Goal: Transaction & Acquisition: Purchase product/service

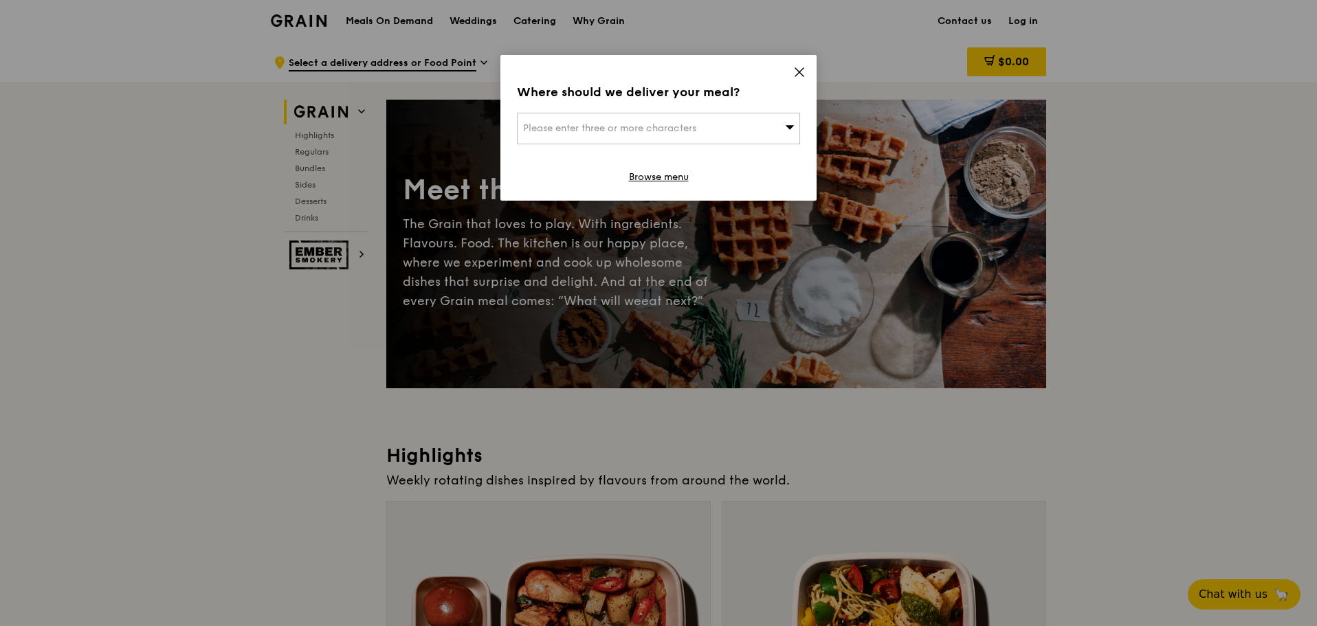
click at [765, 127] on div "Please enter three or more characters" at bounding box center [658, 129] width 283 height 32
click at [799, 71] on icon at bounding box center [799, 72] width 8 height 8
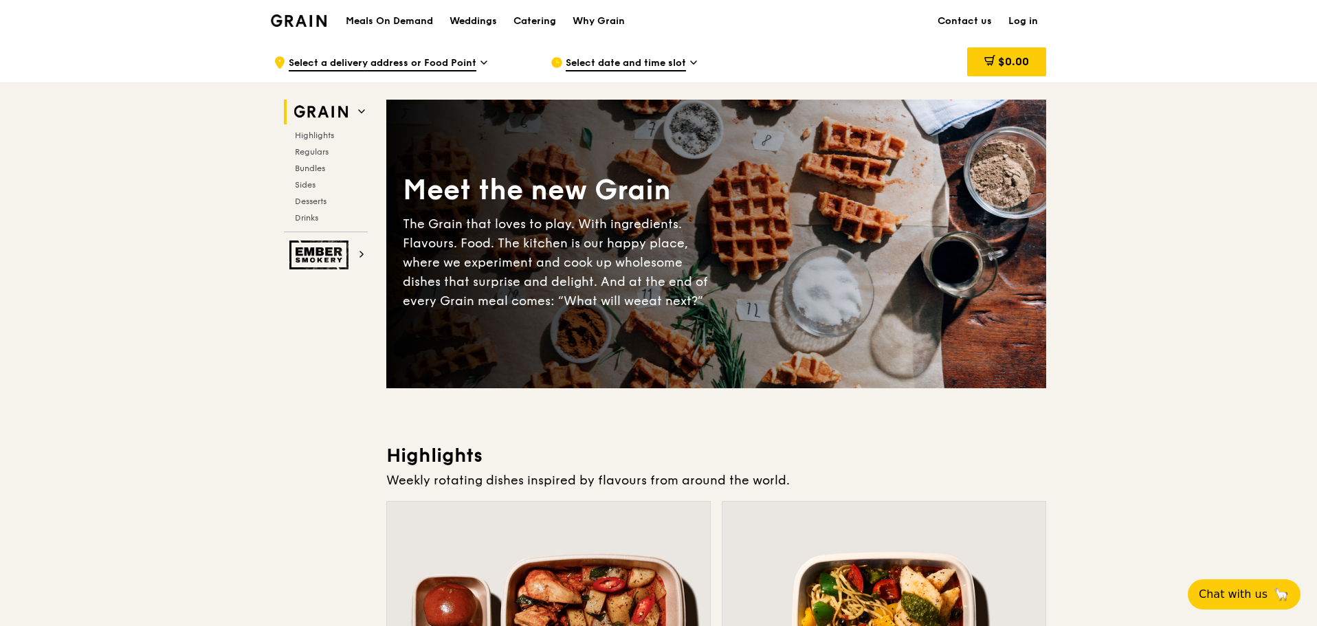
click at [1036, 23] on link "Log in" at bounding box center [1023, 21] width 46 height 41
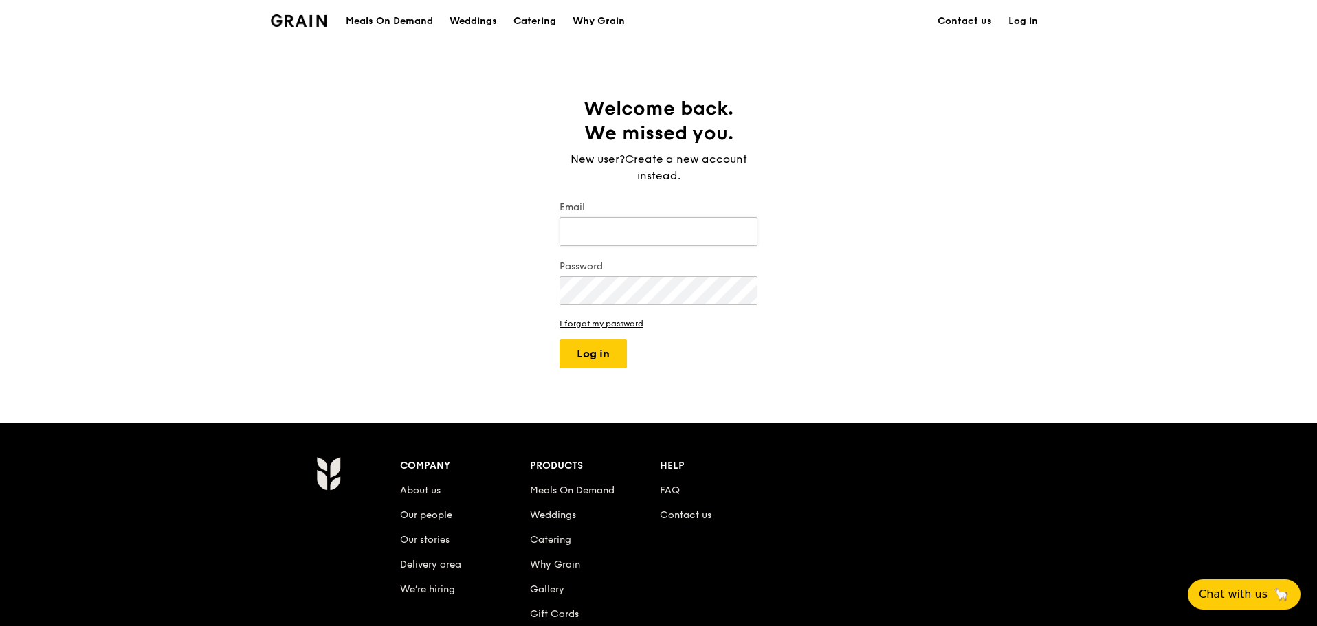
type input "janice.cheong@floorxpert.com"
click at [535, 383] on div "Grain logo Meals On Demand Weddings Catering Why Grain Contact us Log in Welcom…" at bounding box center [658, 415] width 1317 height 830
click at [594, 345] on button "Log in" at bounding box center [592, 353] width 67 height 29
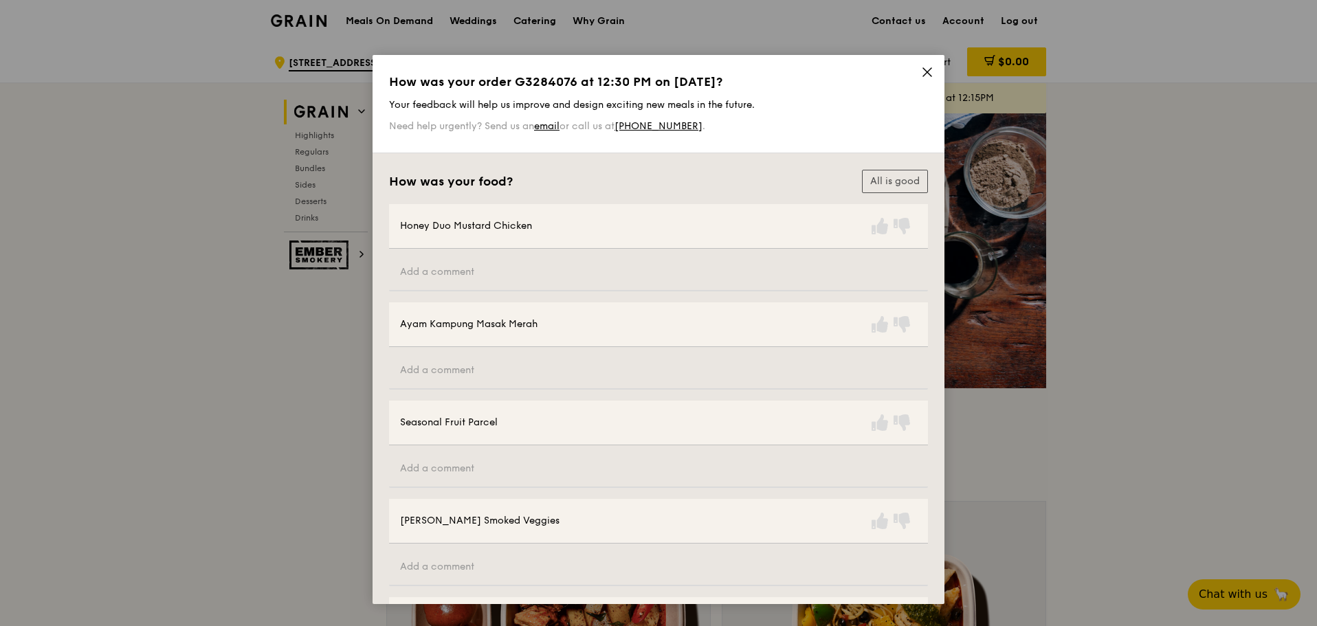
click at [924, 65] on div "How was your order G3284076 at 12:30 PM on September 11? Your feedback will hel…" at bounding box center [658, 104] width 572 height 98
click at [923, 70] on icon at bounding box center [927, 72] width 8 height 8
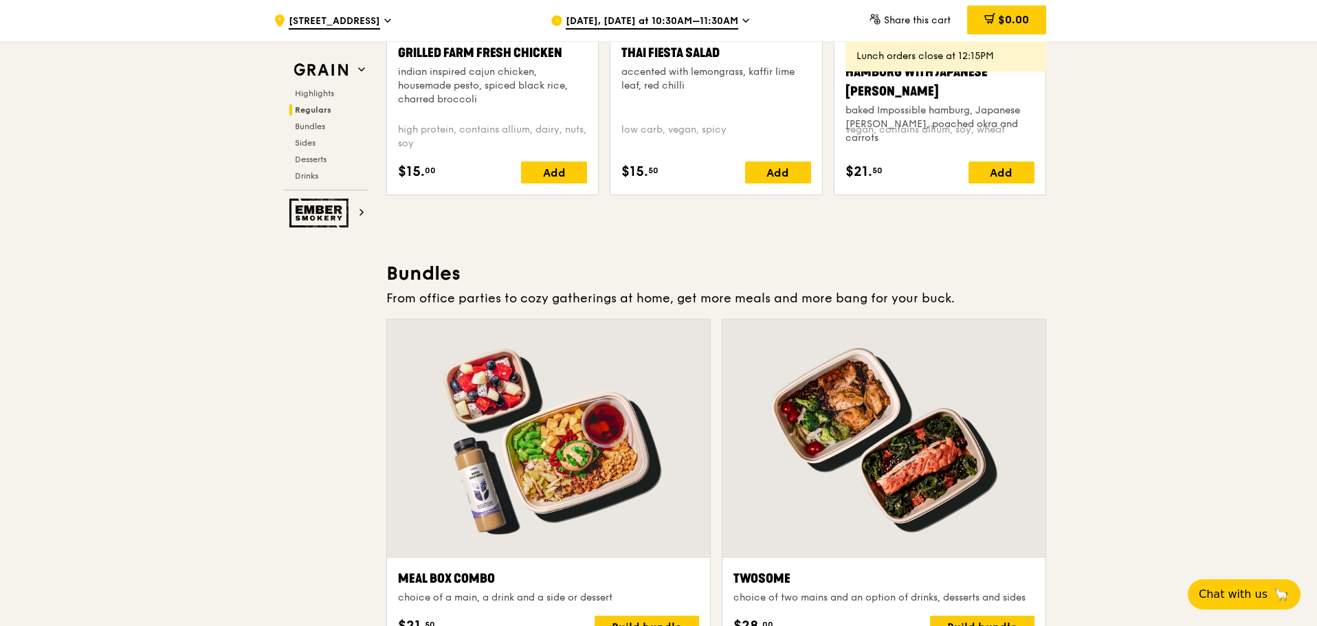
scroll to position [2254, 0]
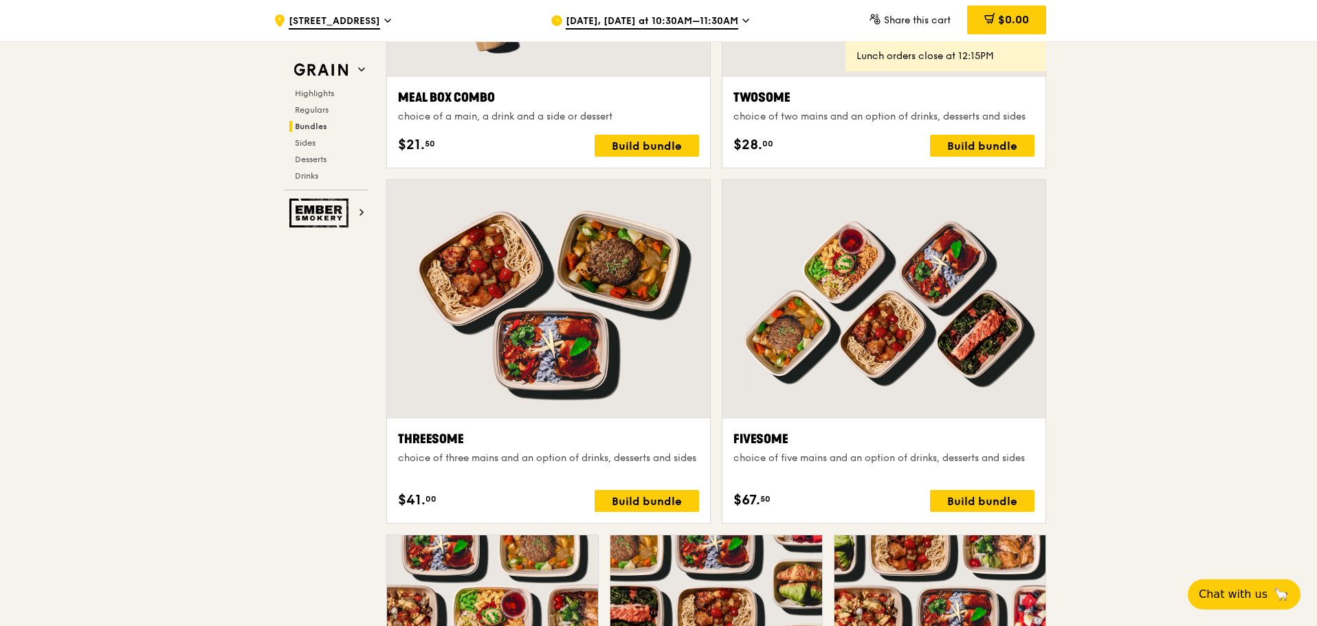
click at [695, 27] on span "Sep 15, Today at 10:30AM–11:30AM" at bounding box center [652, 21] width 172 height 15
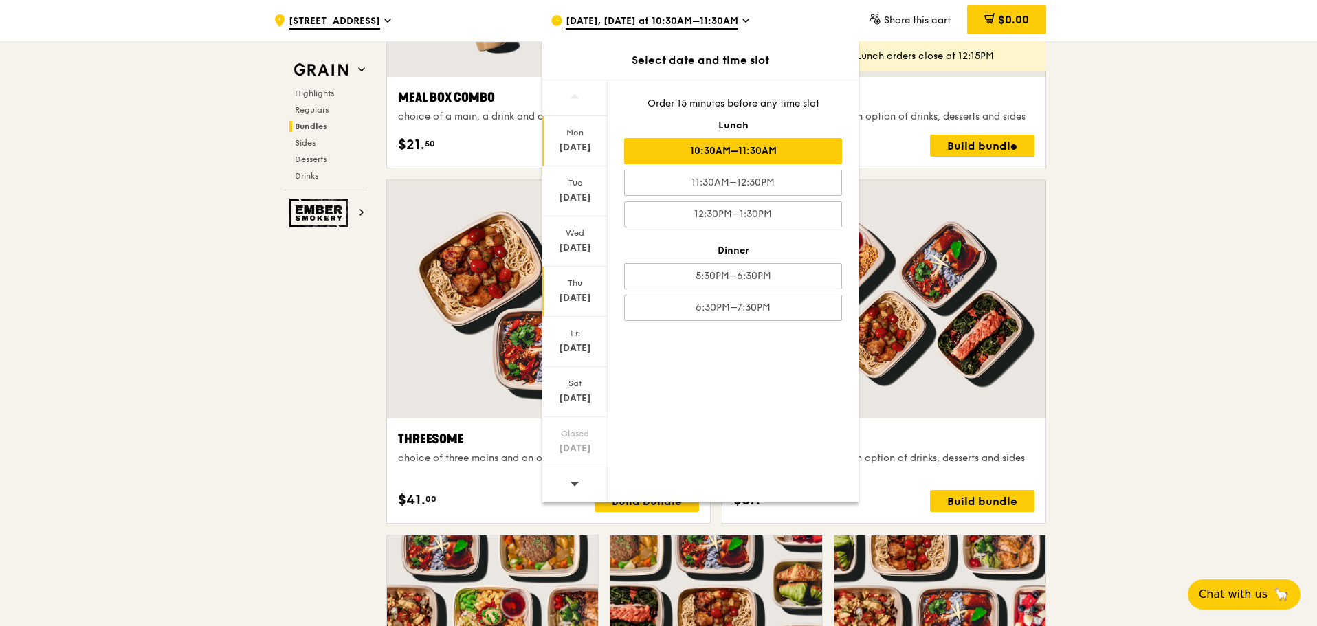
click at [592, 298] on div "Sep 18" at bounding box center [574, 298] width 61 height 14
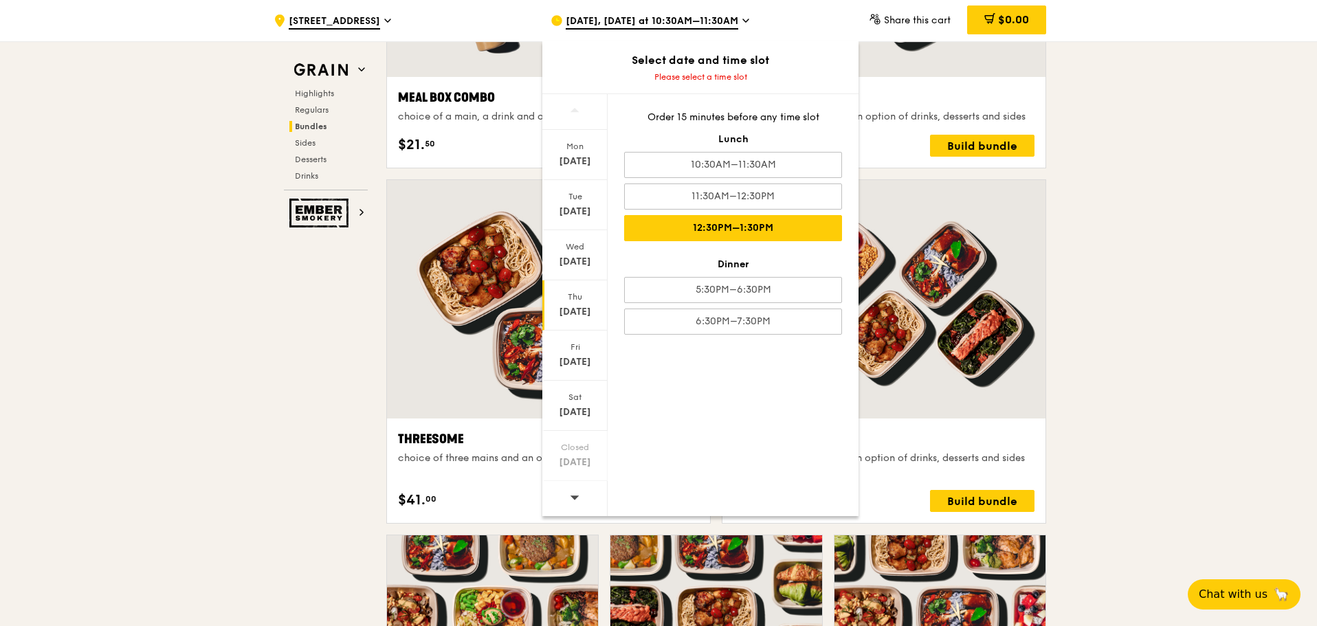
click at [726, 236] on div "12:30PM–1:30PM" at bounding box center [733, 228] width 218 height 26
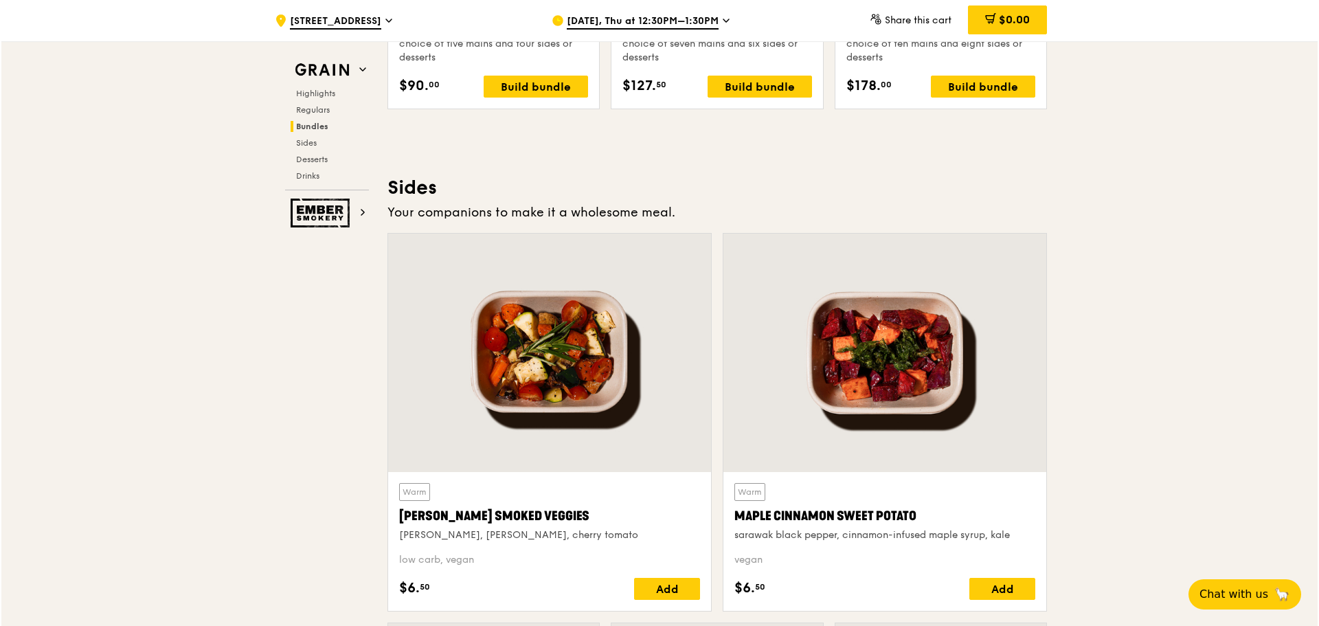
scroll to position [2666, 0]
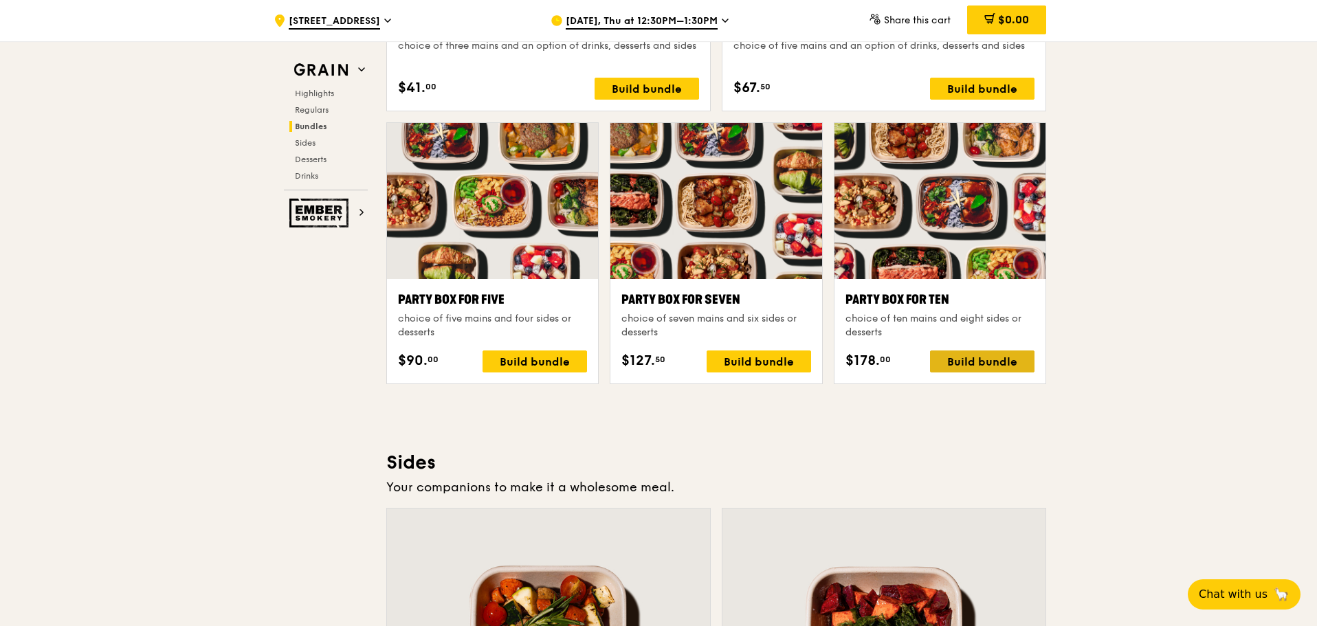
click at [1003, 363] on div "Build bundle" at bounding box center [982, 361] width 104 height 22
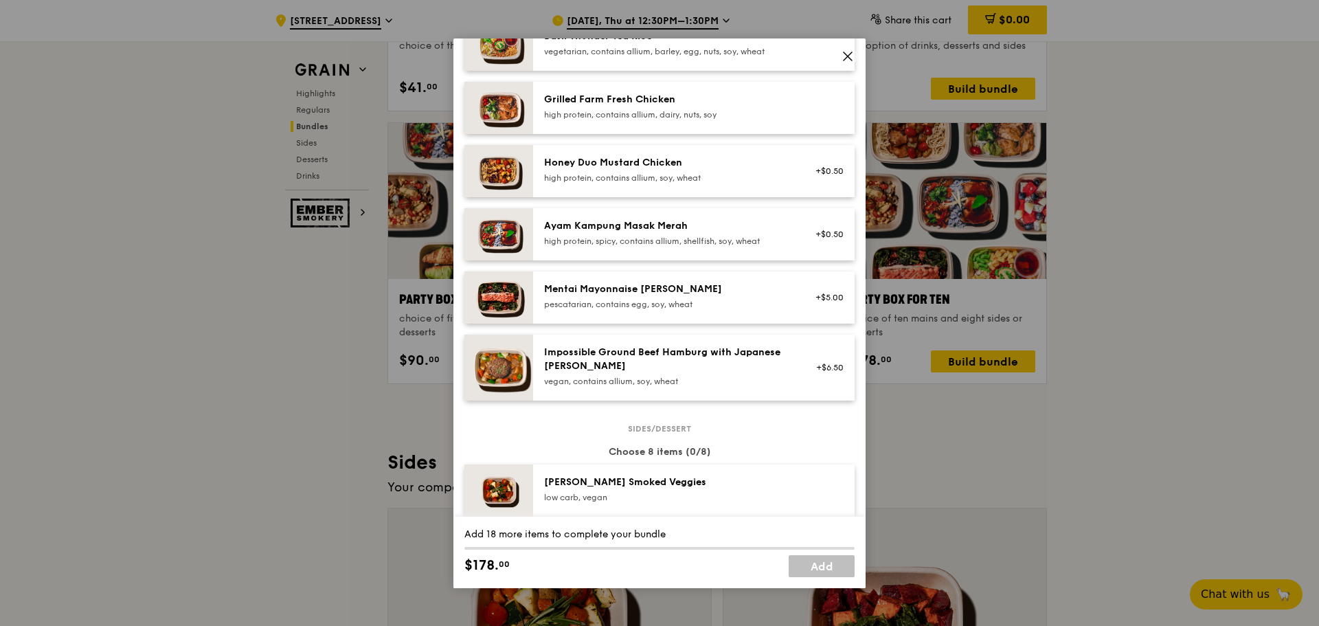
scroll to position [275, 0]
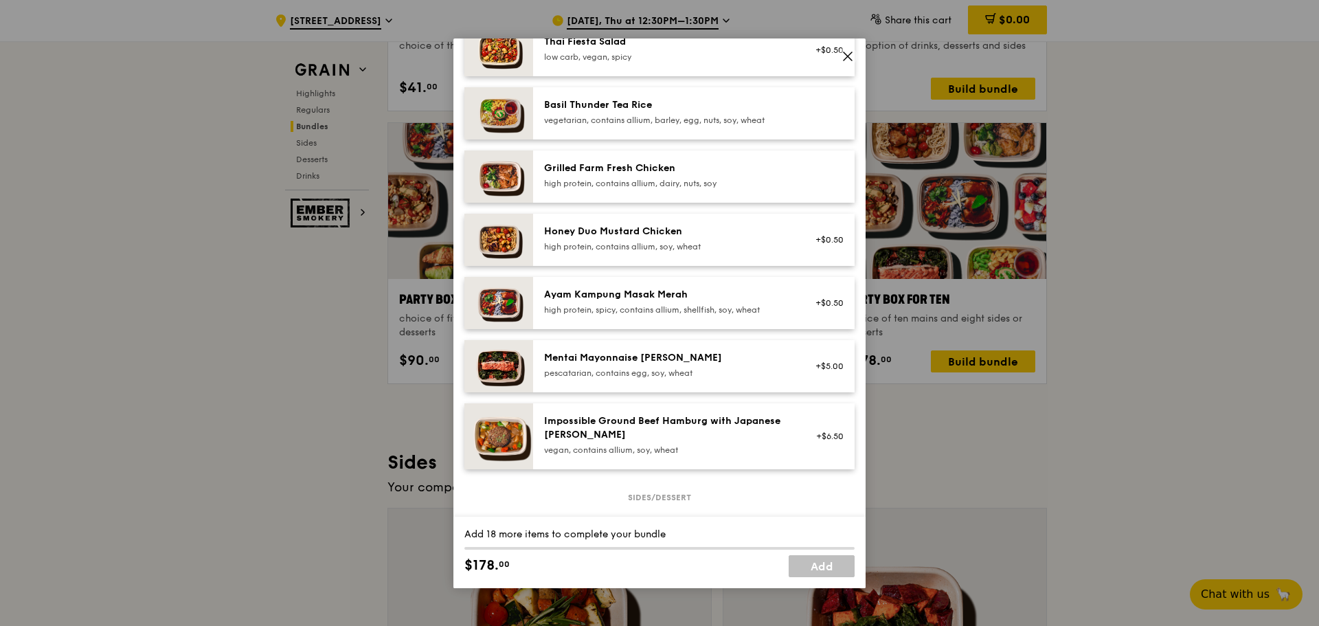
click at [757, 427] on div "Impossible Ground Beef Hamburg with Japanese [PERSON_NAME]" at bounding box center [667, 427] width 247 height 27
click at [846, 57] on icon at bounding box center [848, 56] width 12 height 12
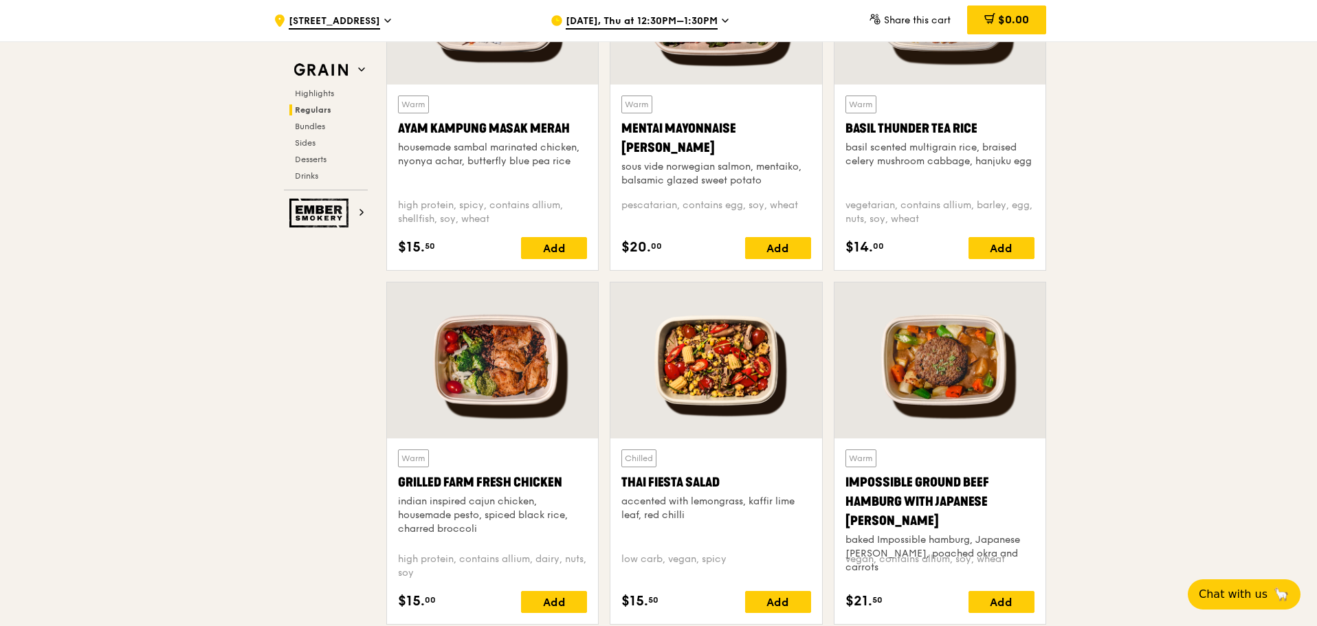
scroll to position [1429, 0]
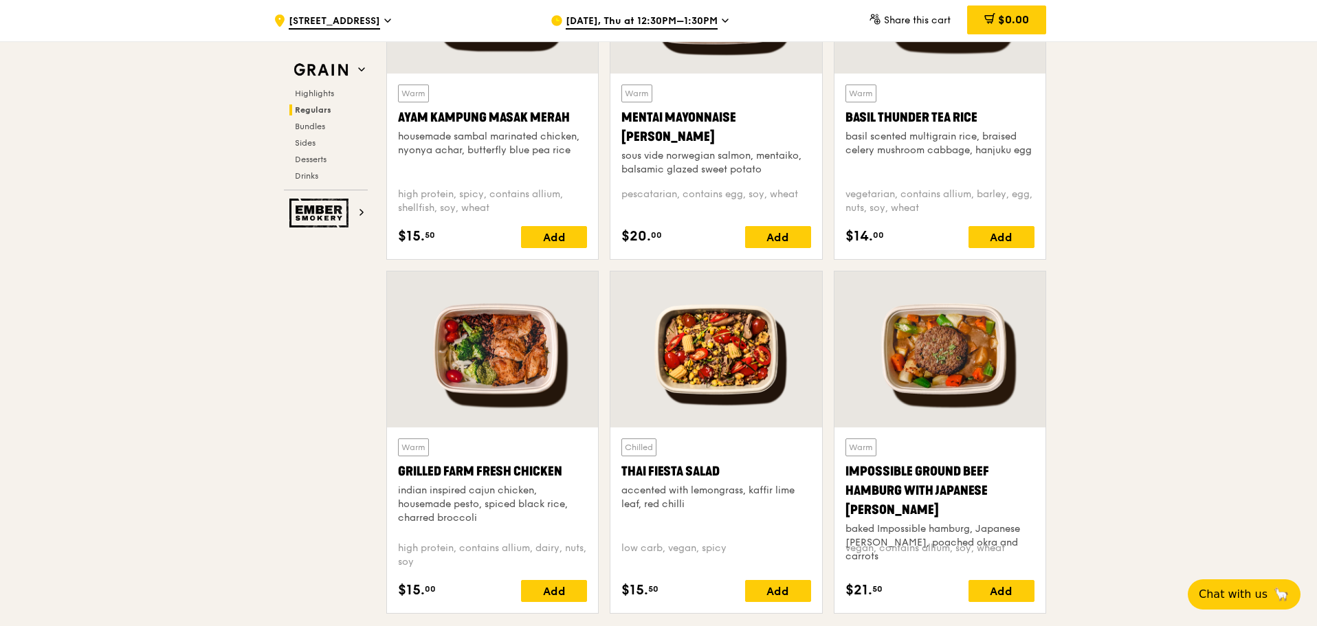
scroll to position [1223, 0]
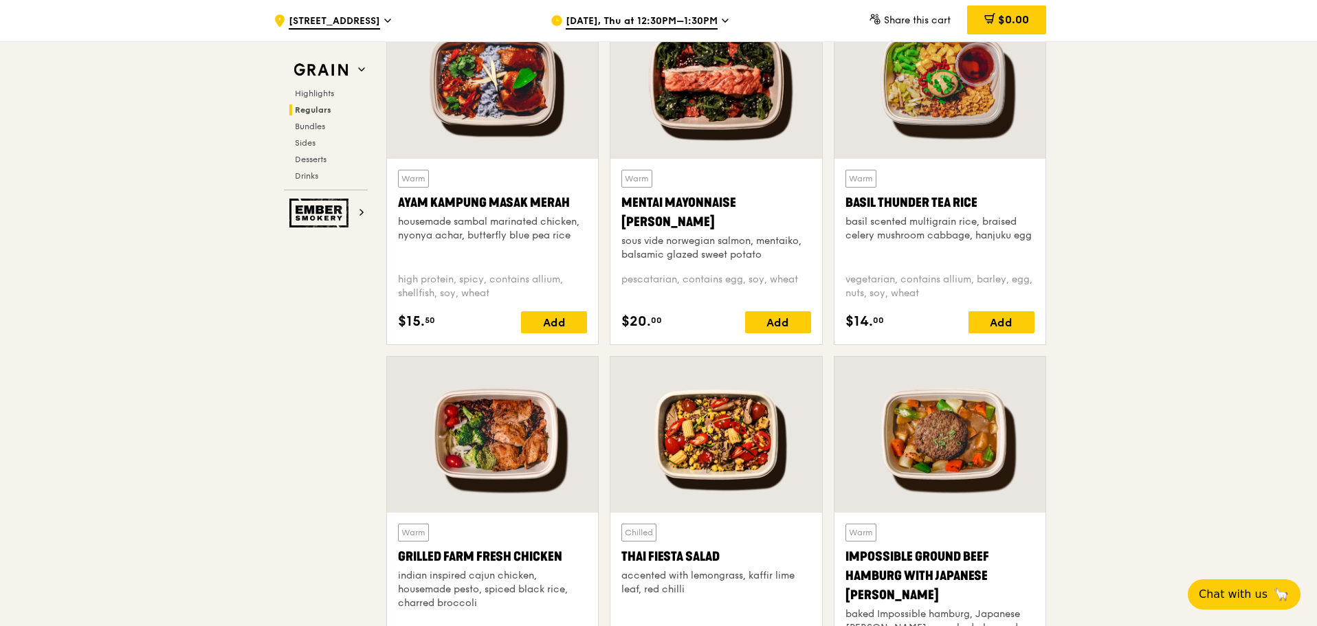
scroll to position [1292, 0]
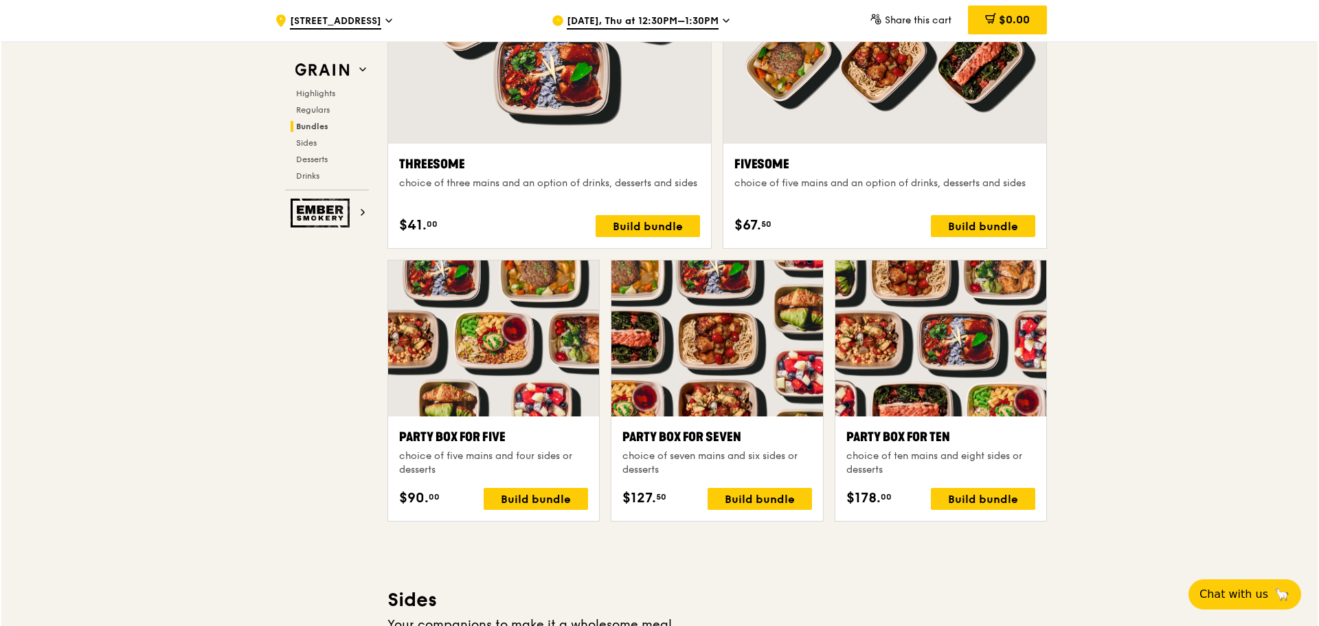
scroll to position [2666, 0]
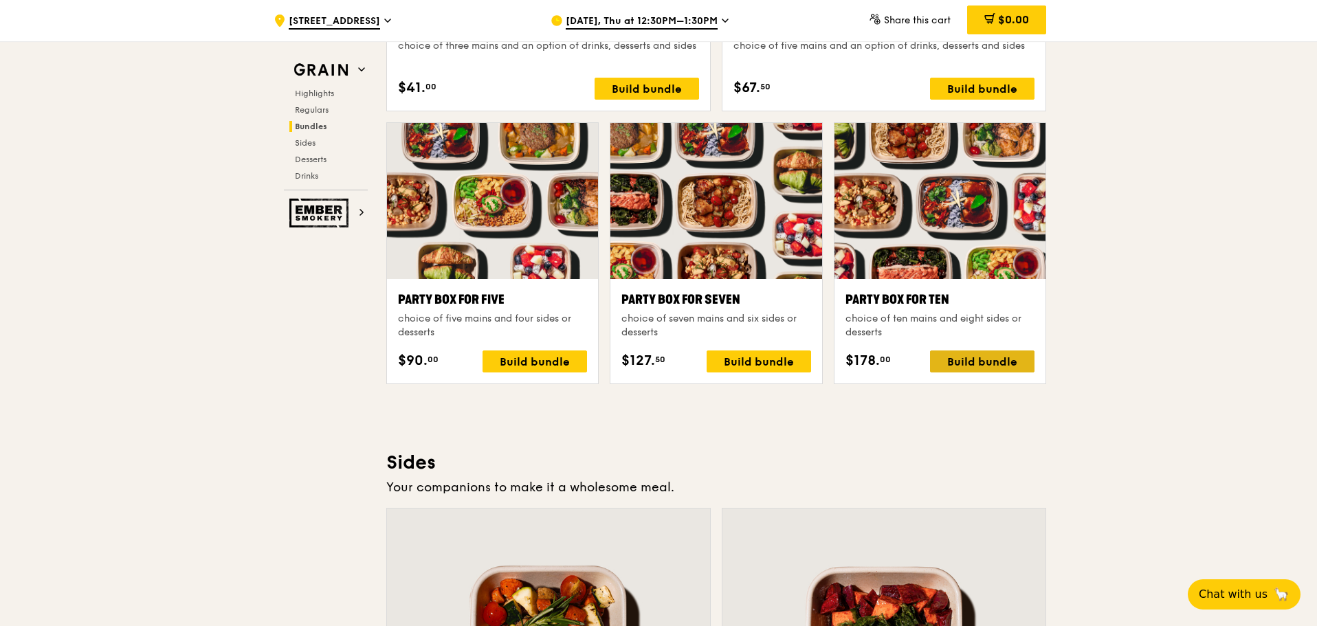
click at [1026, 357] on div "Build bundle" at bounding box center [982, 361] width 104 height 22
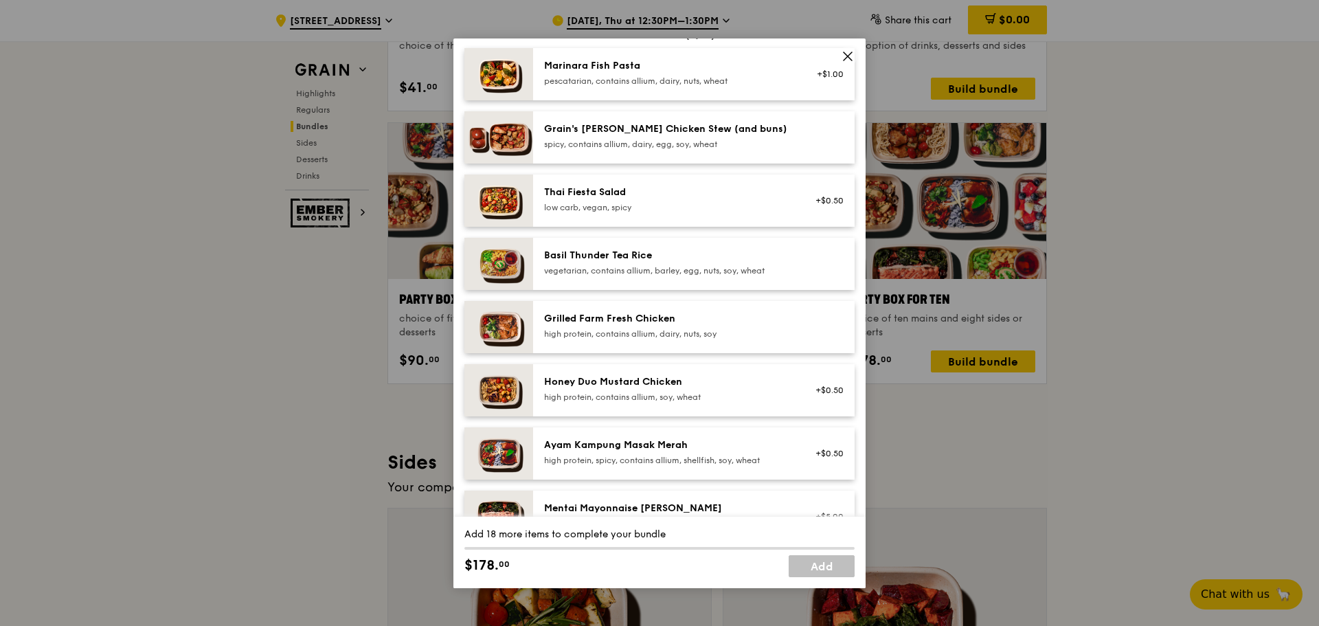
scroll to position [137, 0]
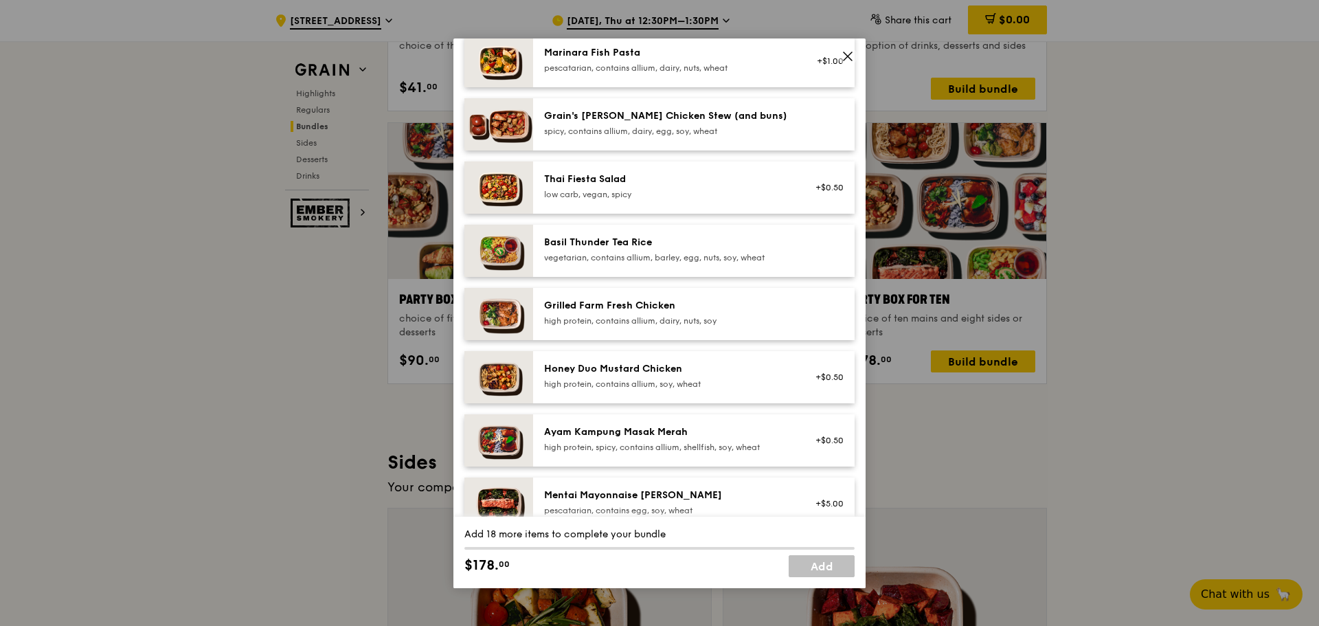
click at [748, 243] on div "Basil Thunder Tea Rice" at bounding box center [667, 243] width 247 height 14
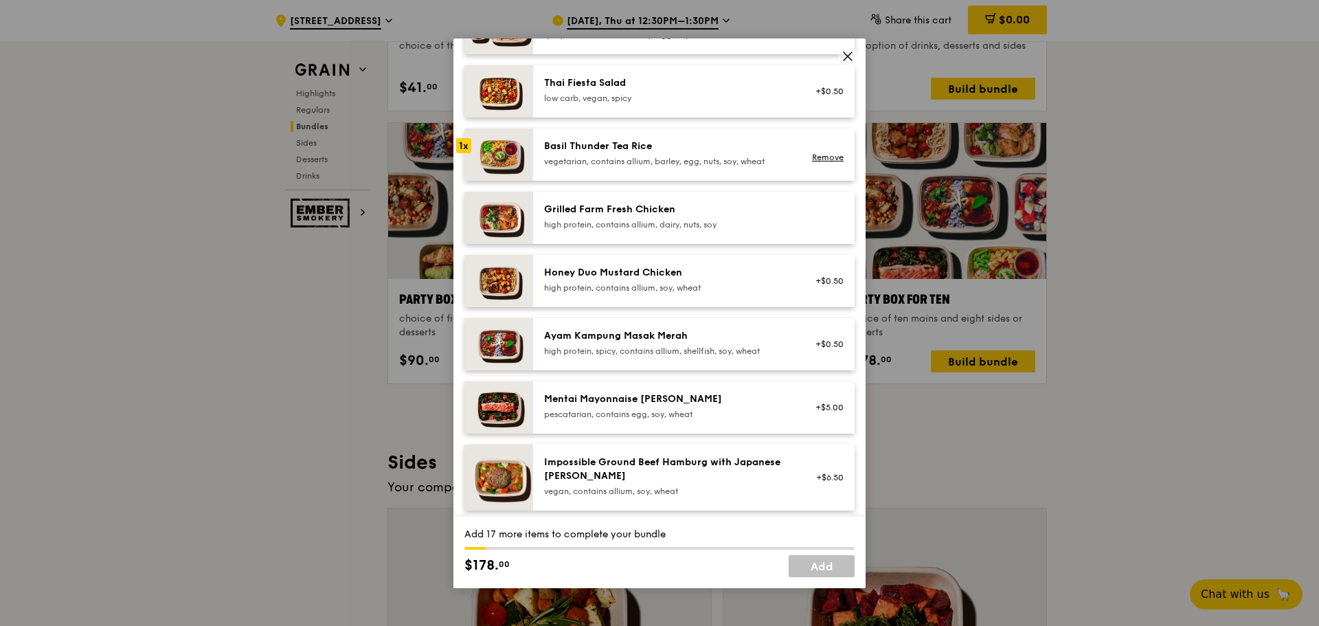
scroll to position [239, 0]
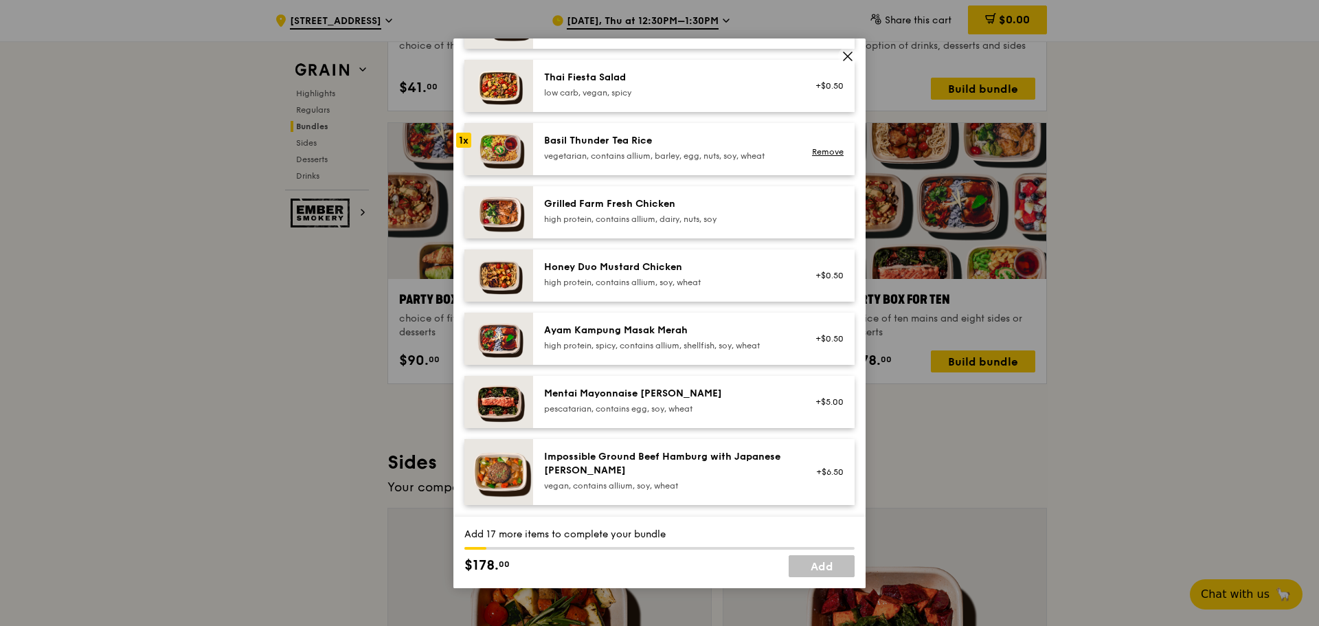
click at [774, 271] on div "Honey Duo Mustard Chicken" at bounding box center [667, 267] width 247 height 14
click at [754, 326] on div "Ayam Kampung Masak Merah" at bounding box center [667, 331] width 247 height 14
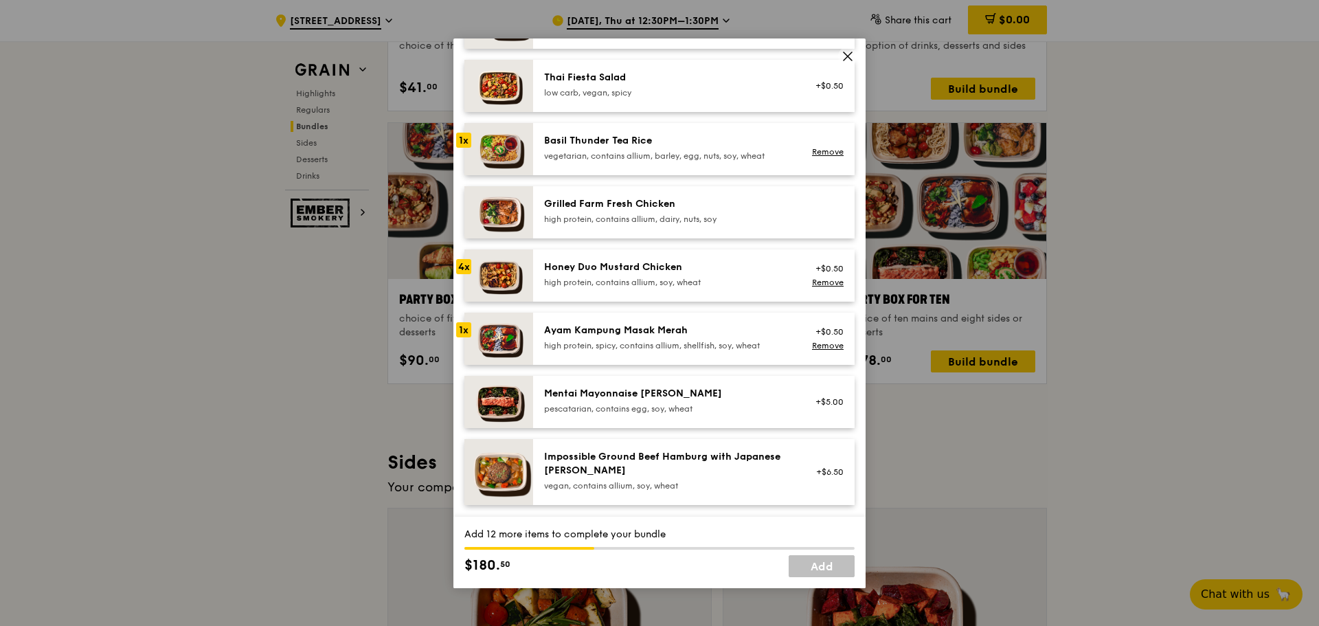
click at [754, 326] on div "Ayam Kampung Masak Merah" at bounding box center [667, 331] width 247 height 14
click at [758, 318] on div "Ayam Kampung Masak Merah high protein, spicy, contains allium, shellfish, soy, …" at bounding box center [694, 339] width 322 height 52
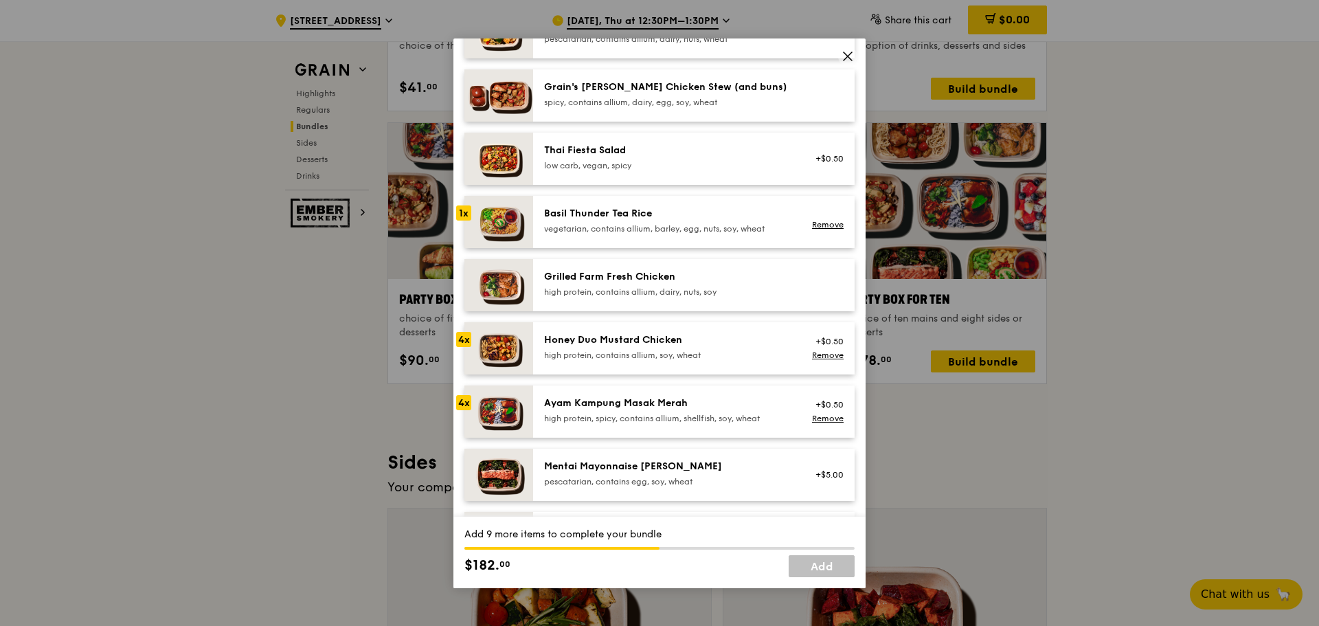
scroll to position [275, 0]
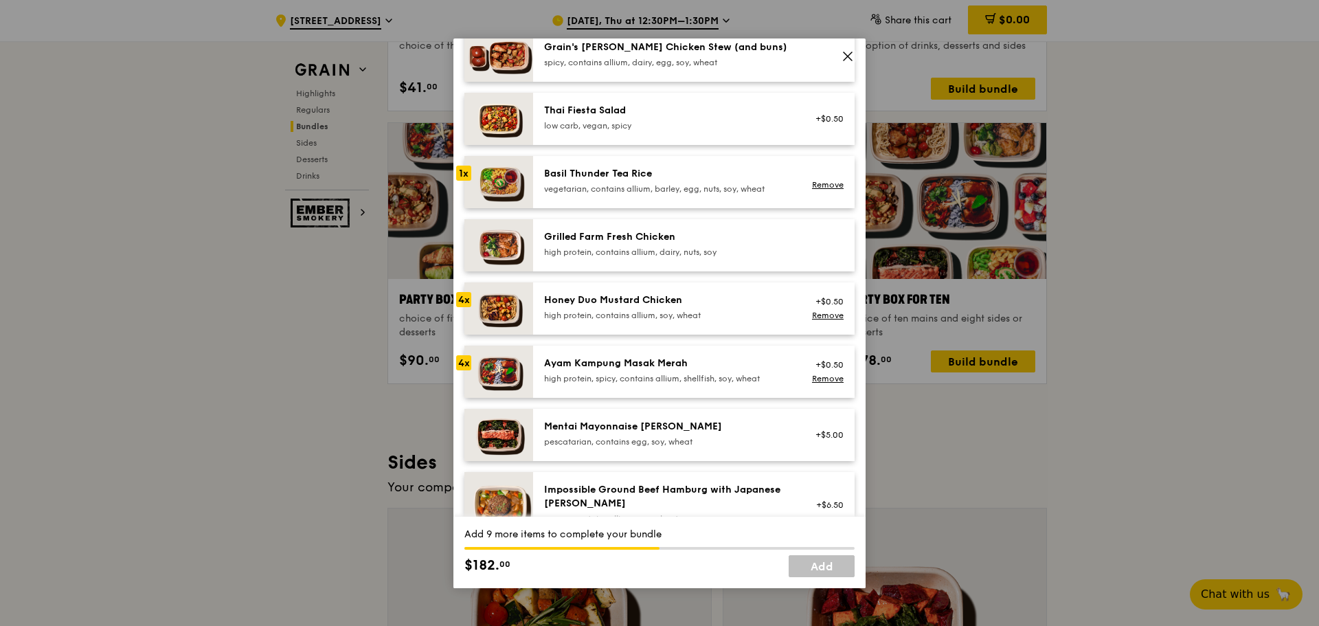
click at [746, 249] on div "high protein, contains allium, dairy, nuts, soy" at bounding box center [667, 252] width 247 height 11
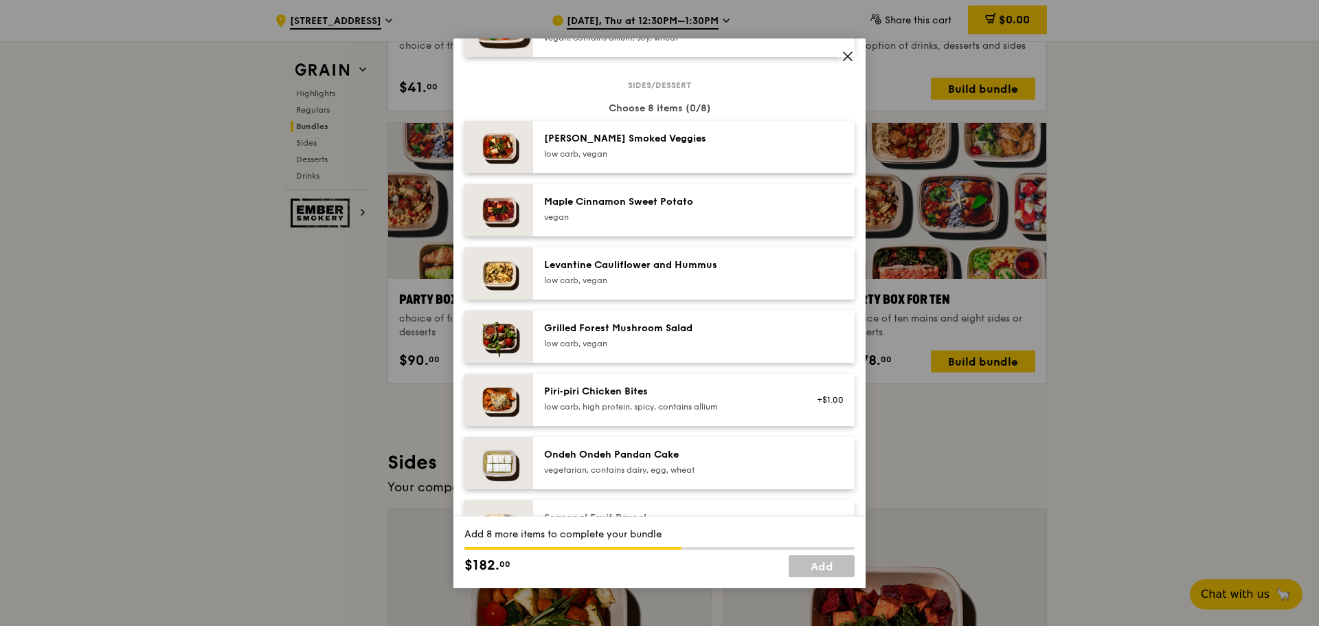
scroll to position [756, 0]
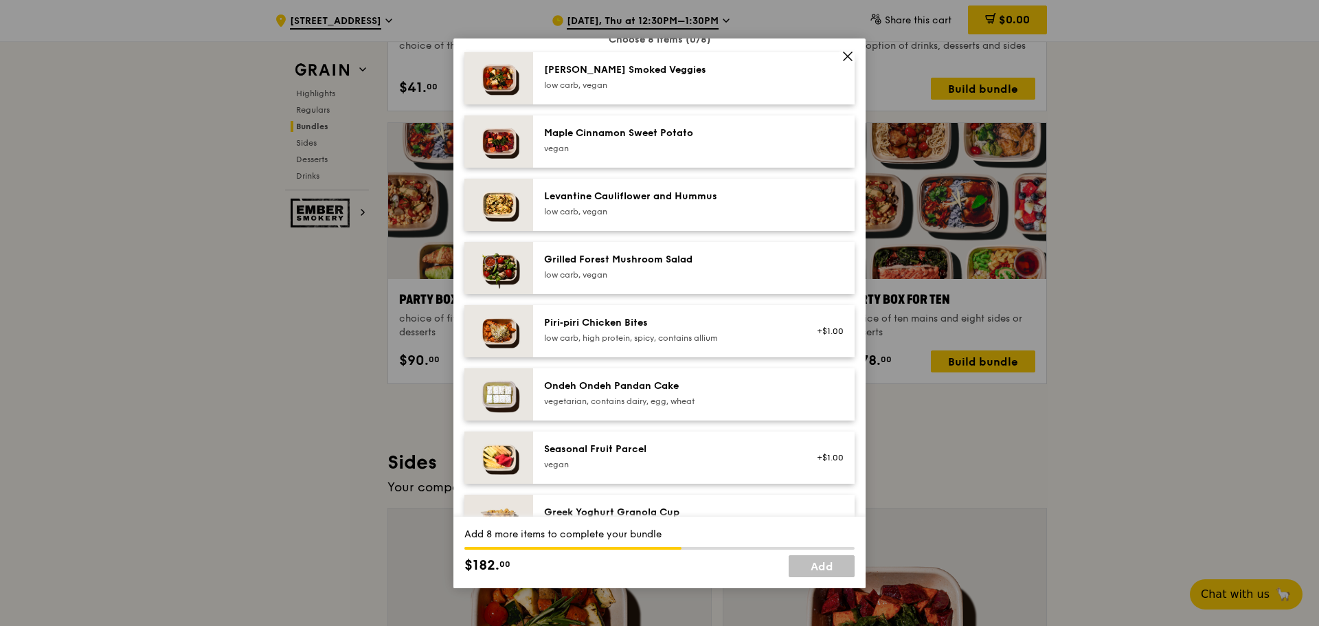
click at [759, 317] on div "Piri‑piri Chicken Bites" at bounding box center [667, 323] width 247 height 14
click at [760, 317] on div "Piri‑piri Chicken Bites" at bounding box center [667, 323] width 247 height 14
click at [766, 313] on div "Piri‑piri Chicken Bites low carb, high protein, spicy, contains allium +$1.00 R…" at bounding box center [694, 331] width 322 height 52
click at [752, 436] on div "Seasonal Fruit Parcel vegan +$1.00" at bounding box center [694, 458] width 322 height 52
click at [752, 437] on div "Seasonal Fruit Parcel vegan +$1.00 Remove" at bounding box center [694, 458] width 322 height 52
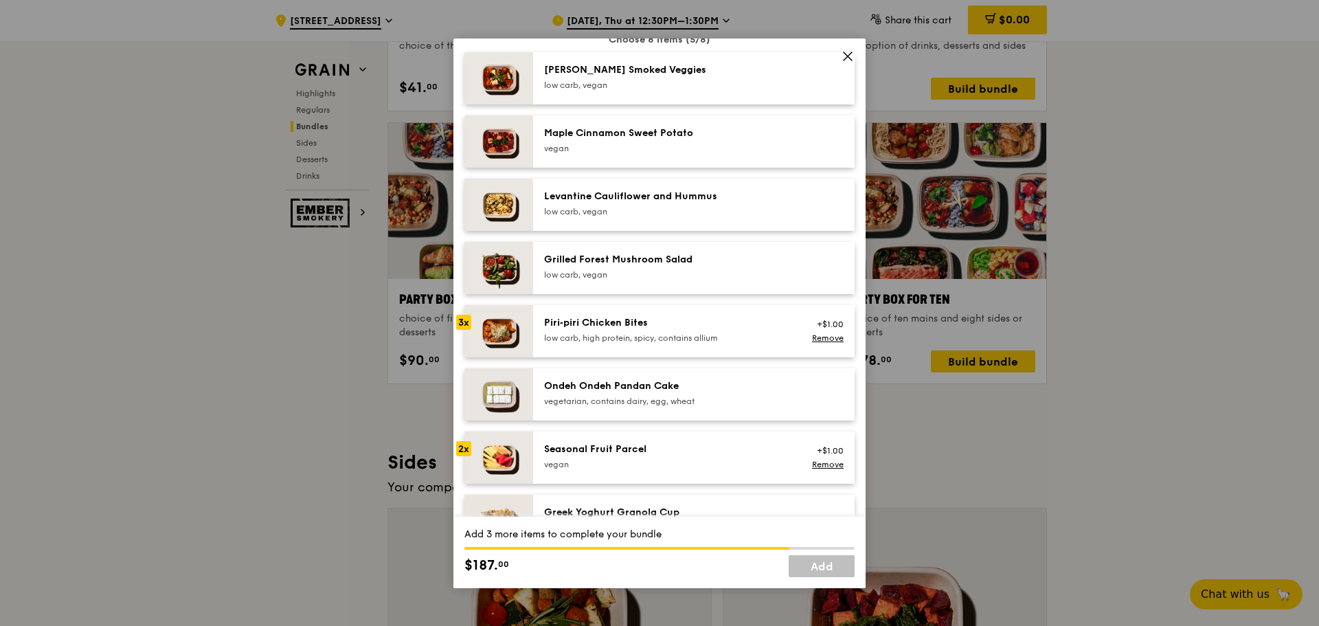
click at [752, 437] on div "Seasonal Fruit Parcel vegan +$1.00 Remove" at bounding box center [694, 458] width 322 height 52
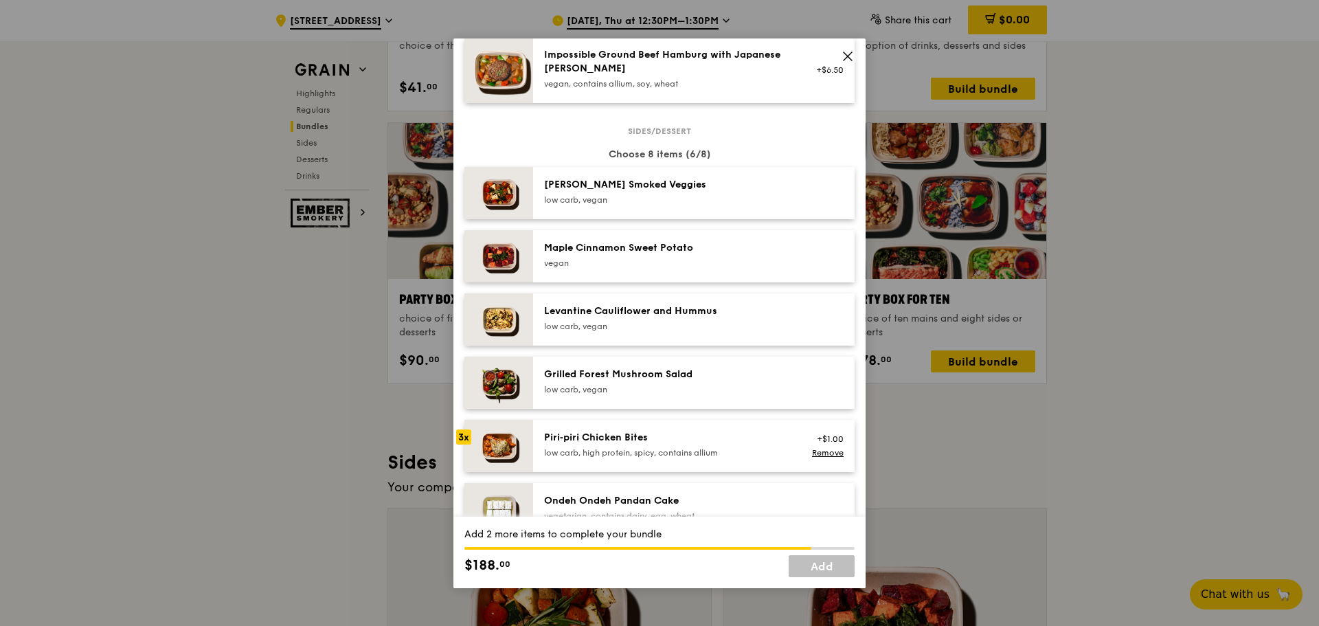
scroll to position [618, 0]
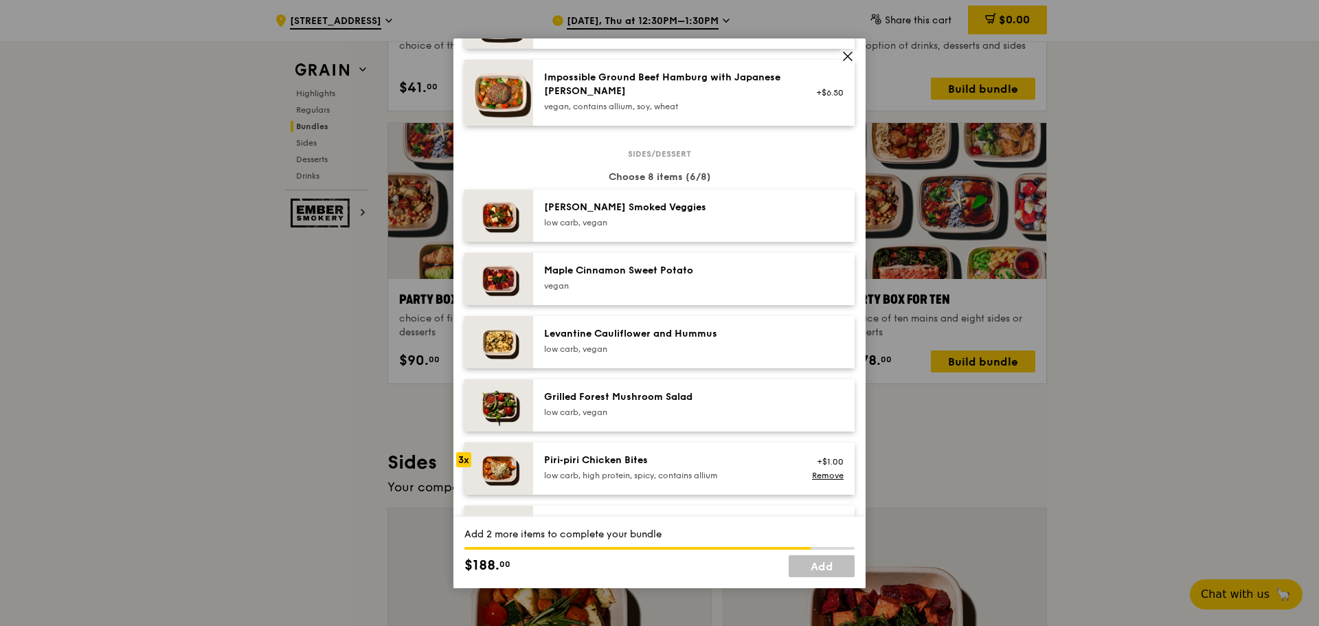
click at [759, 335] on div "Levantine Cauliflower and Hummus" at bounding box center [667, 334] width 247 height 14
click at [760, 335] on div "Levantine Cauliflower and Hummus" at bounding box center [667, 334] width 247 height 14
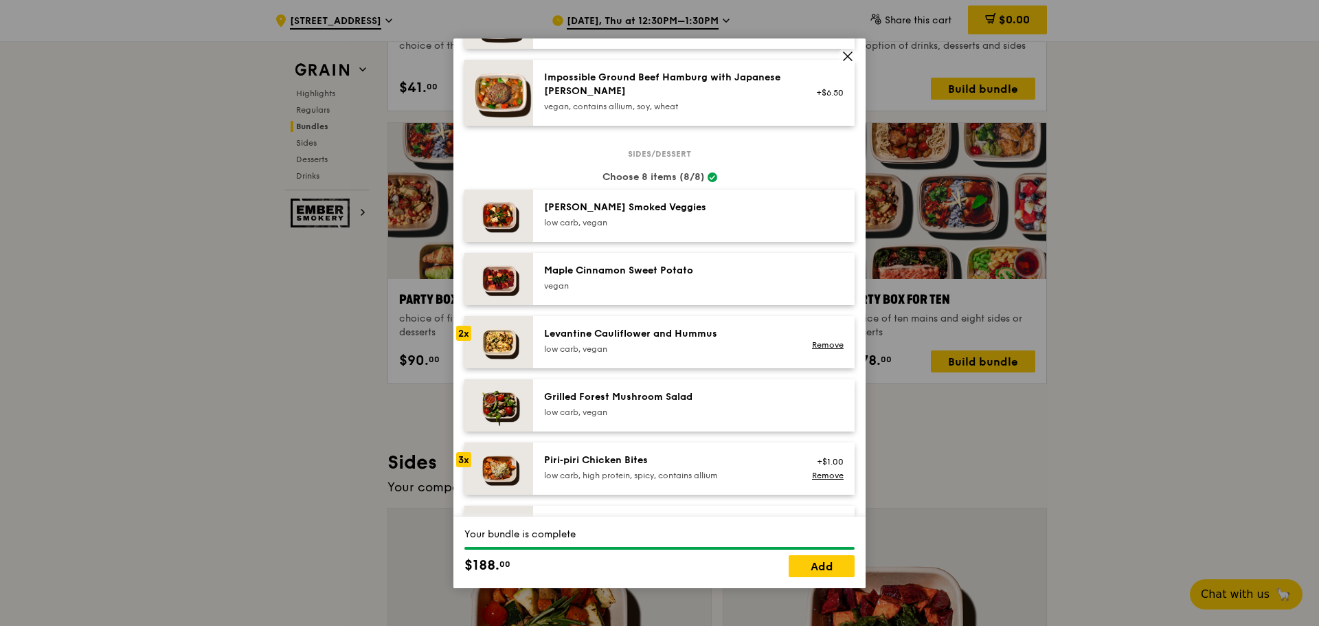
click at [763, 335] on div "Levantine Cauliflower and Hummus" at bounding box center [667, 334] width 247 height 14
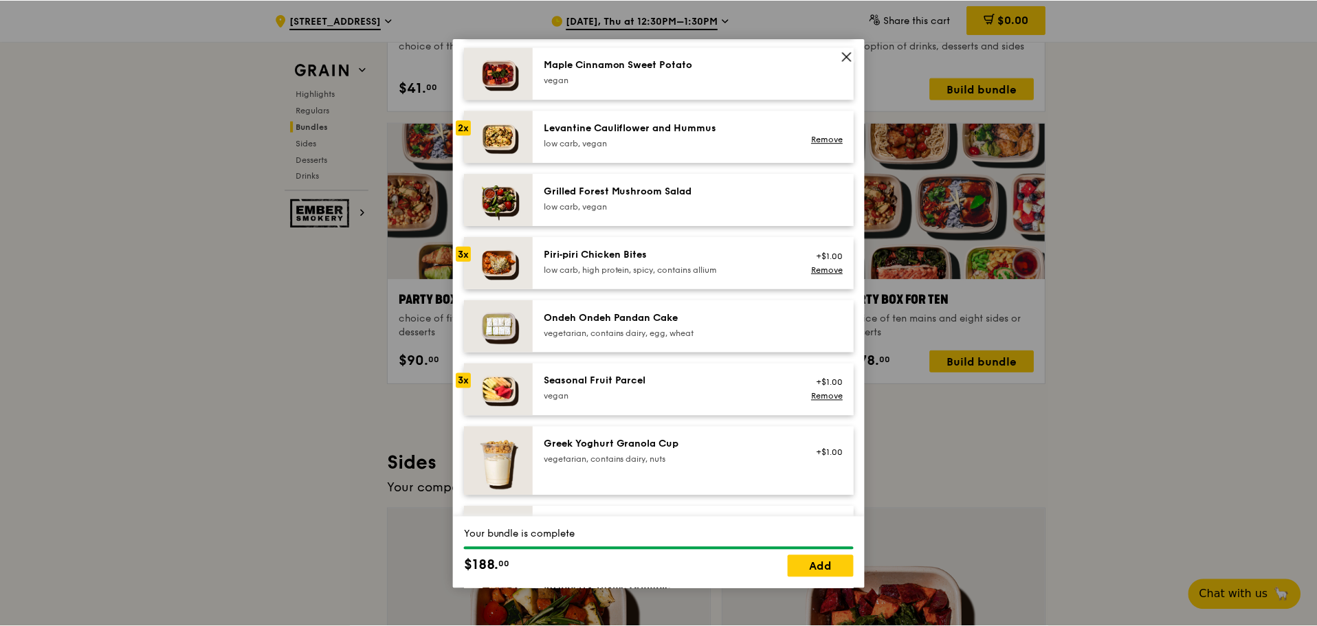
scroll to position [825, 0]
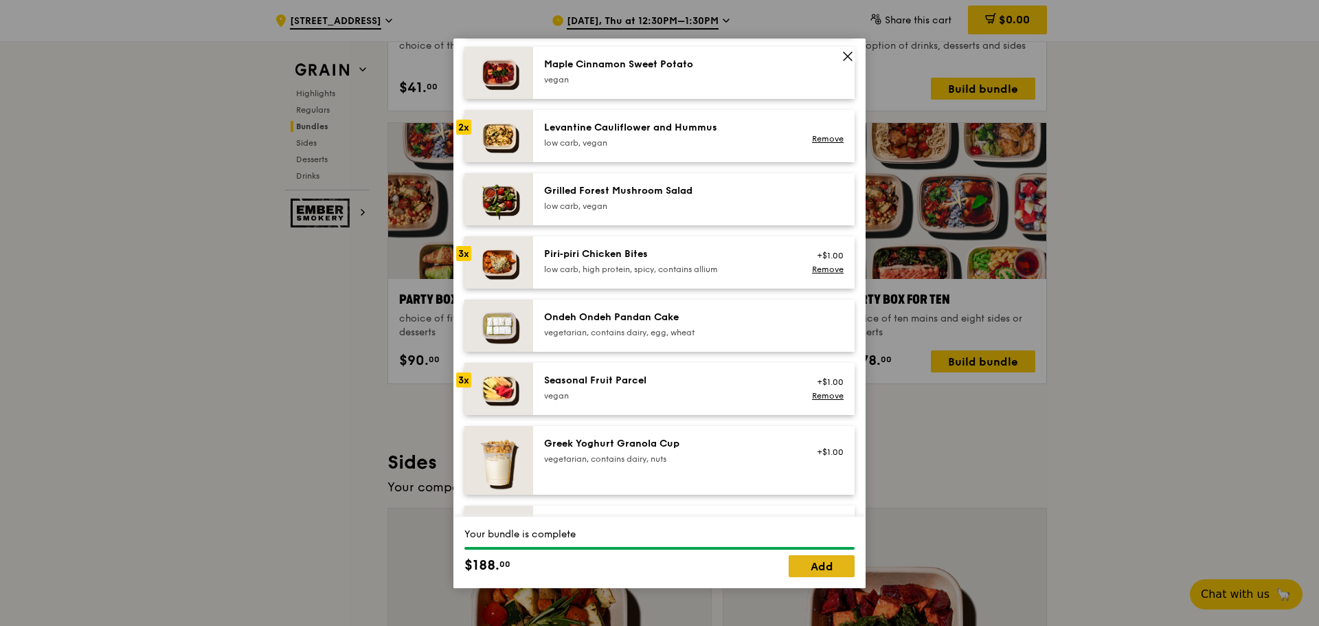
click at [829, 563] on link "Add" at bounding box center [822, 566] width 66 height 22
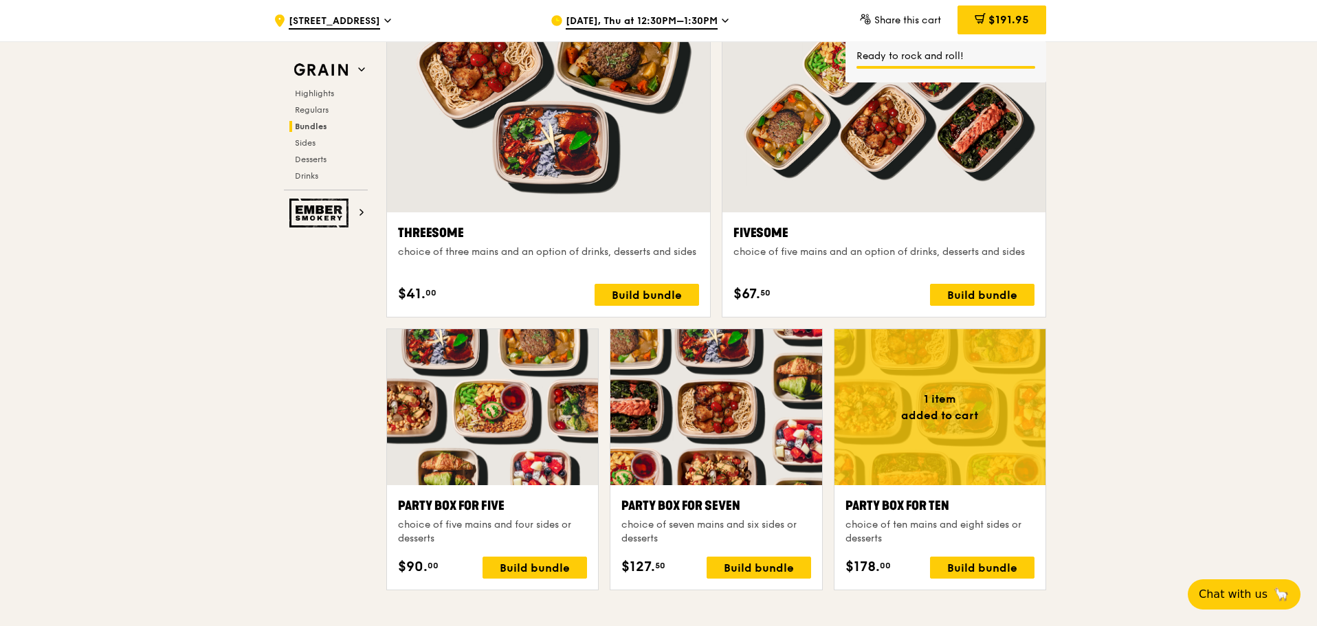
click at [1129, 394] on div ".cls-1 { fill: none; stroke: #fff; stroke-linecap: round; stroke-linejoin: roun…" at bounding box center [658, 482] width 1317 height 5803
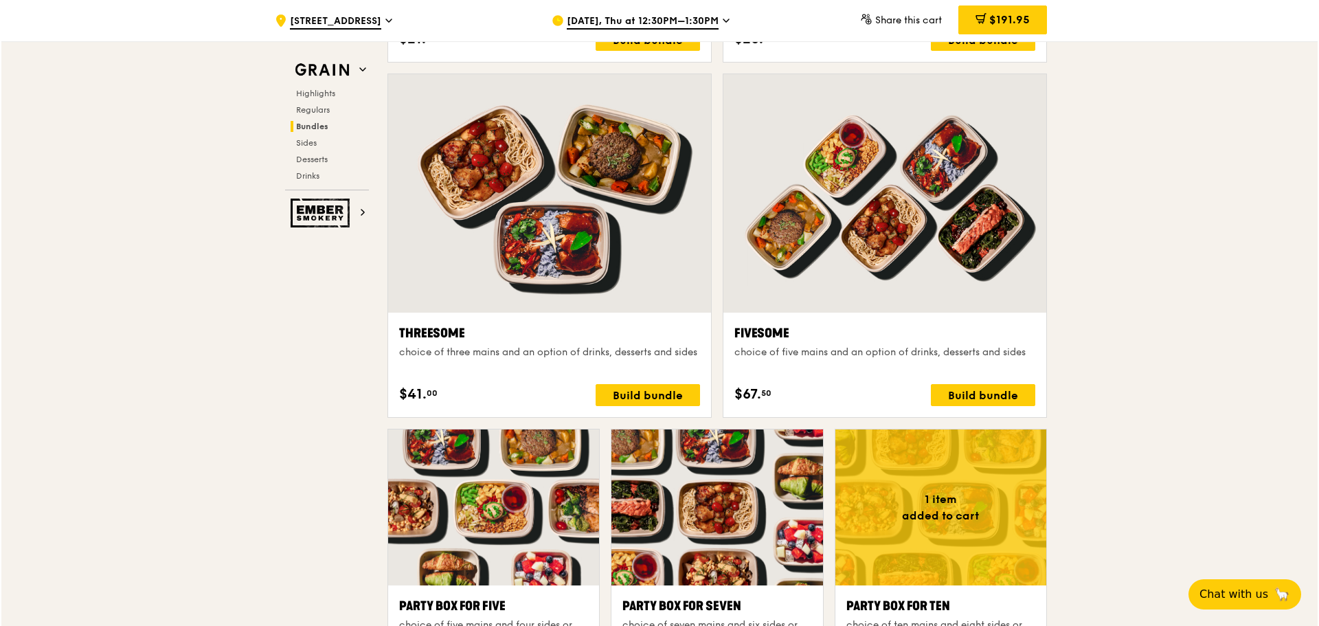
scroll to position [2460, 0]
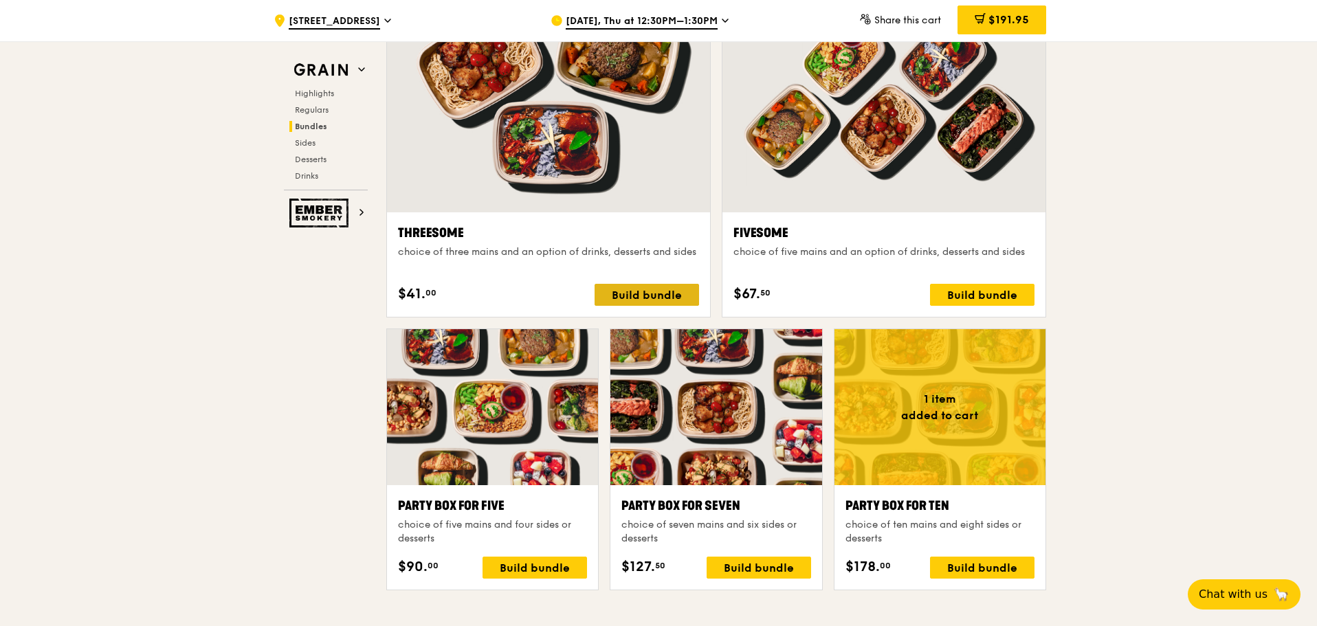
click at [656, 290] on div "Build bundle" at bounding box center [646, 295] width 104 height 22
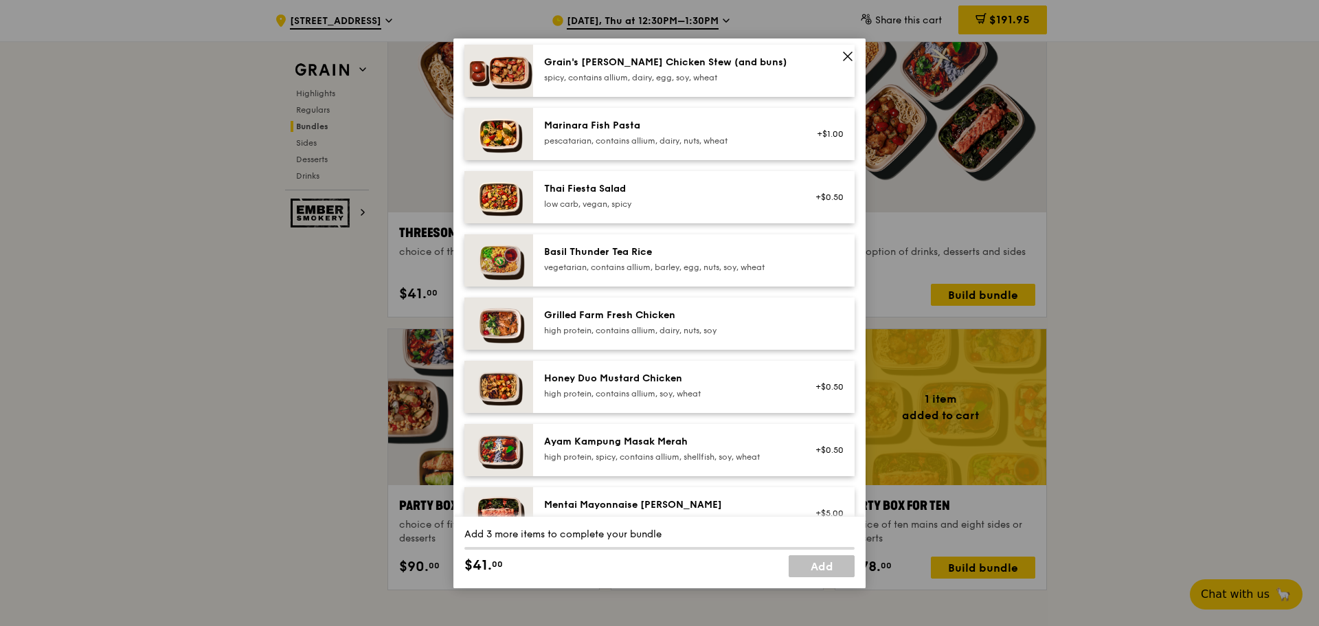
scroll to position [137, 0]
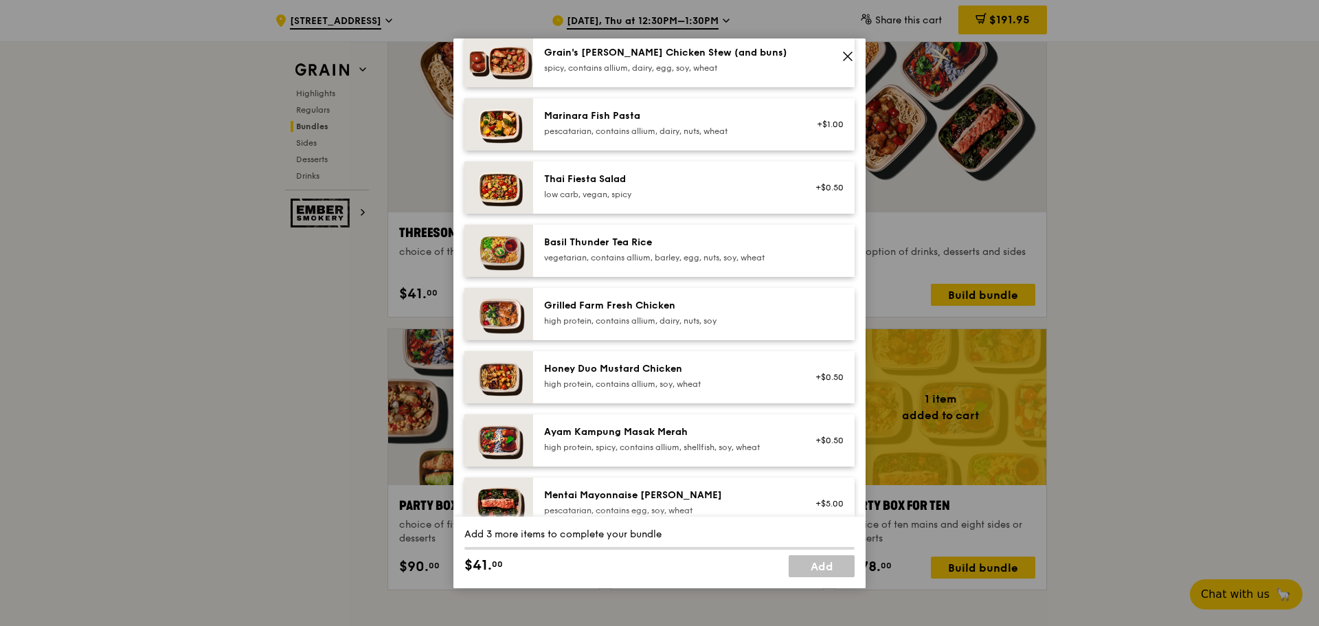
click at [718, 304] on div "Grilled Farm Fresh Chicken" at bounding box center [667, 306] width 247 height 14
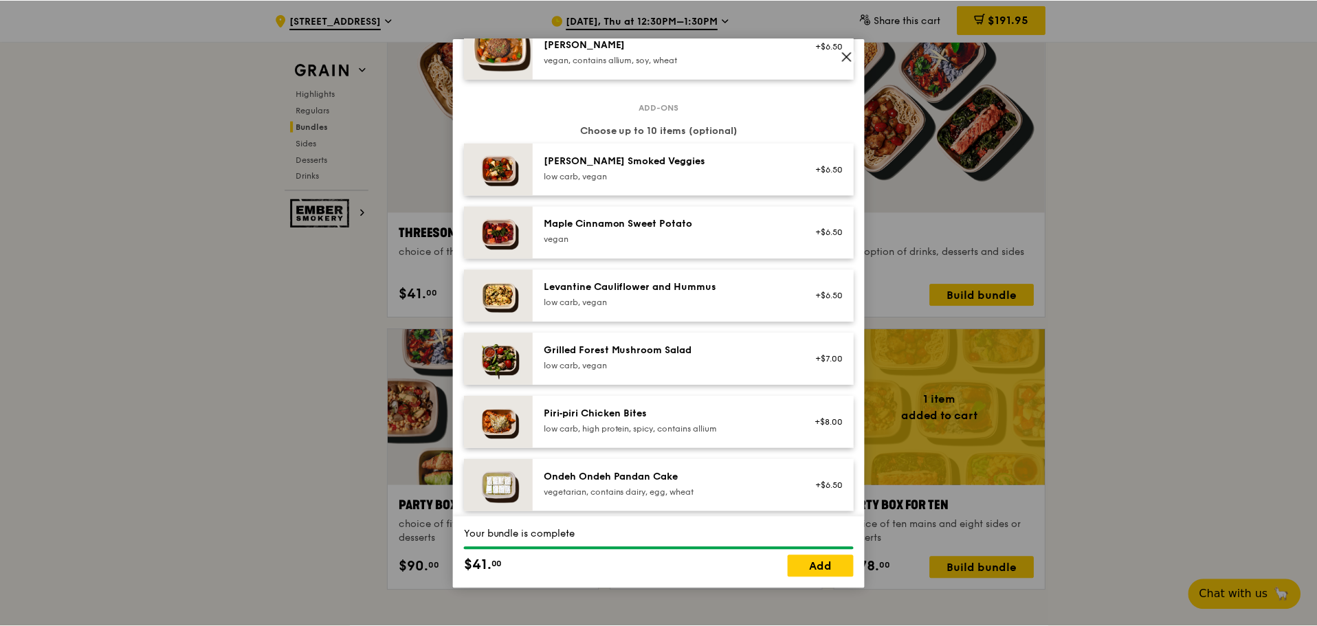
scroll to position [687, 0]
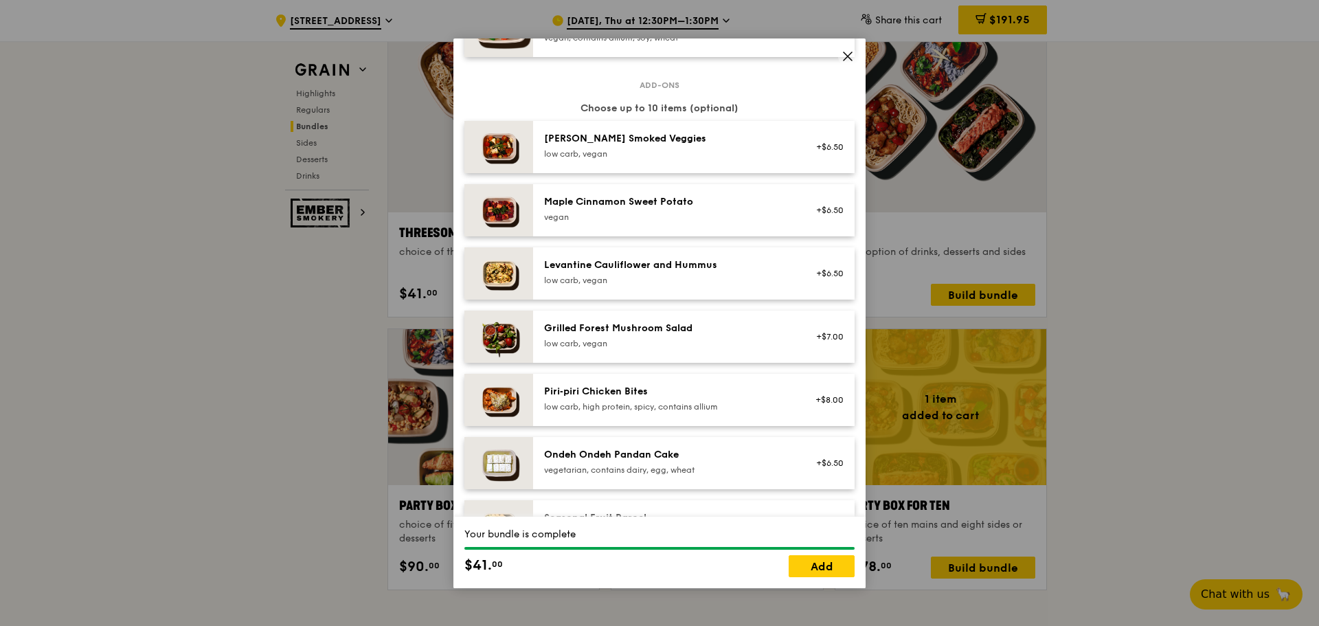
click at [772, 152] on div "low carb, vegan" at bounding box center [667, 153] width 247 height 11
click at [766, 147] on div "Rosemary Smoked Veggies low carb, vegan" at bounding box center [667, 145] width 247 height 27
click at [831, 570] on link "Add" at bounding box center [822, 566] width 66 height 22
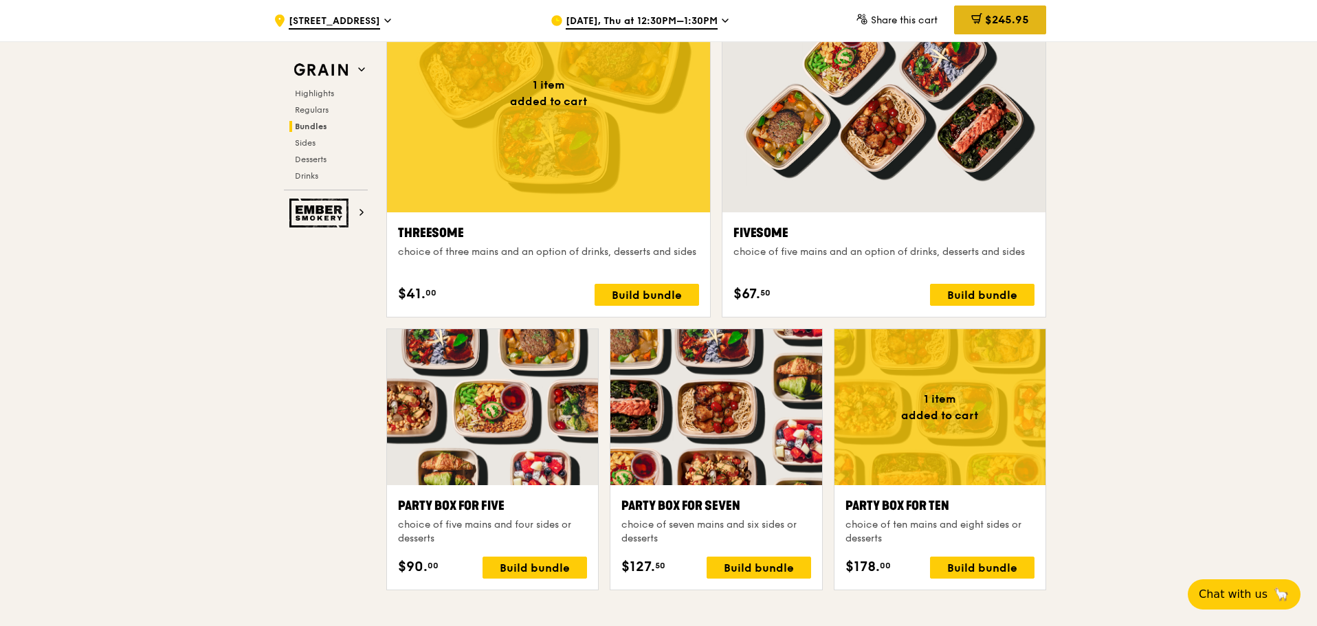
click at [996, 9] on div "$245.95" at bounding box center [1000, 19] width 92 height 29
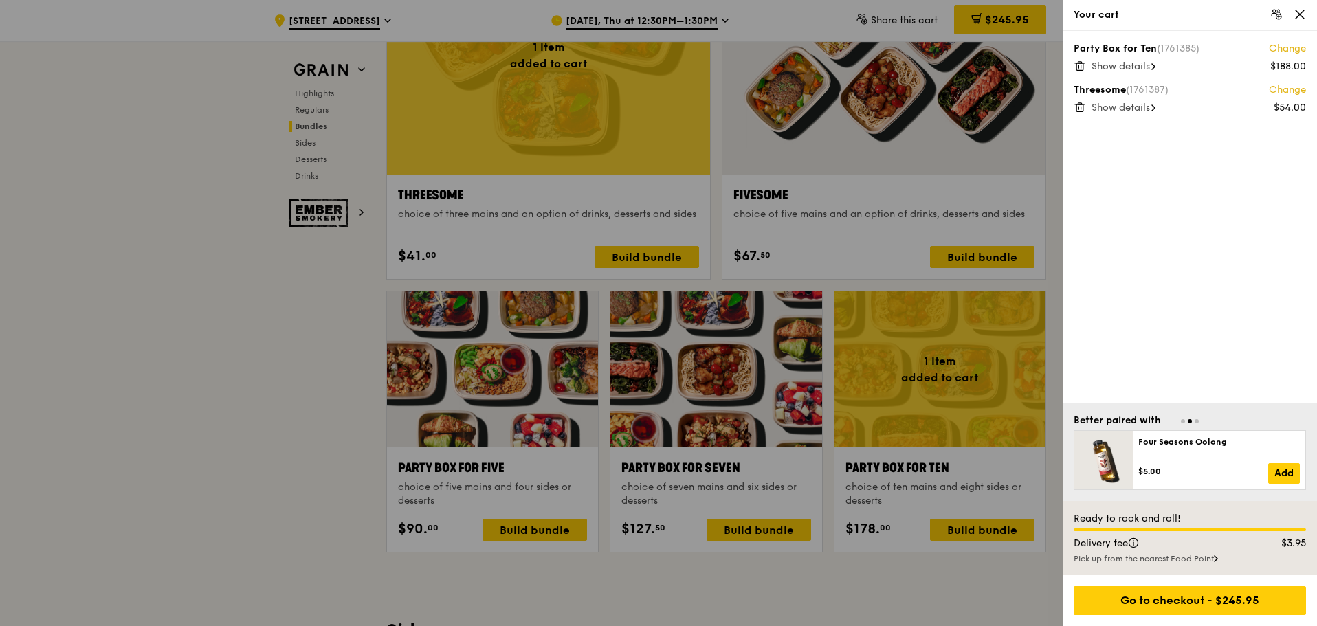
scroll to position [2529, 0]
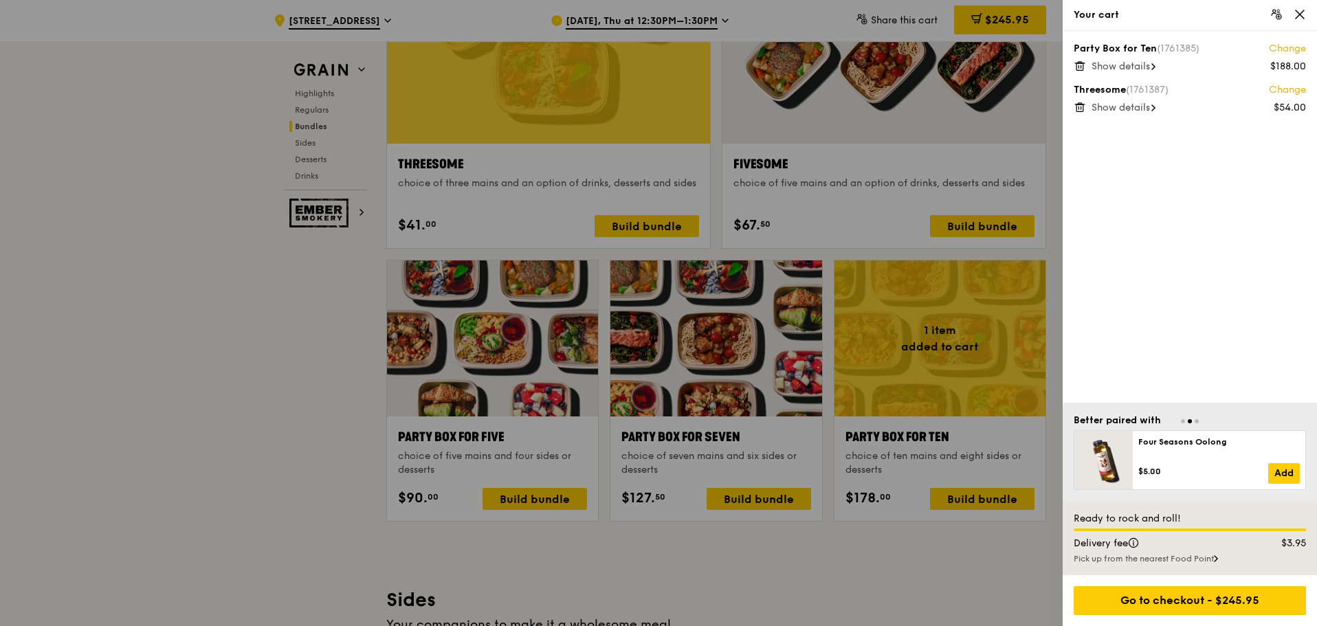
click at [1117, 63] on span "Show details" at bounding box center [1120, 66] width 58 height 12
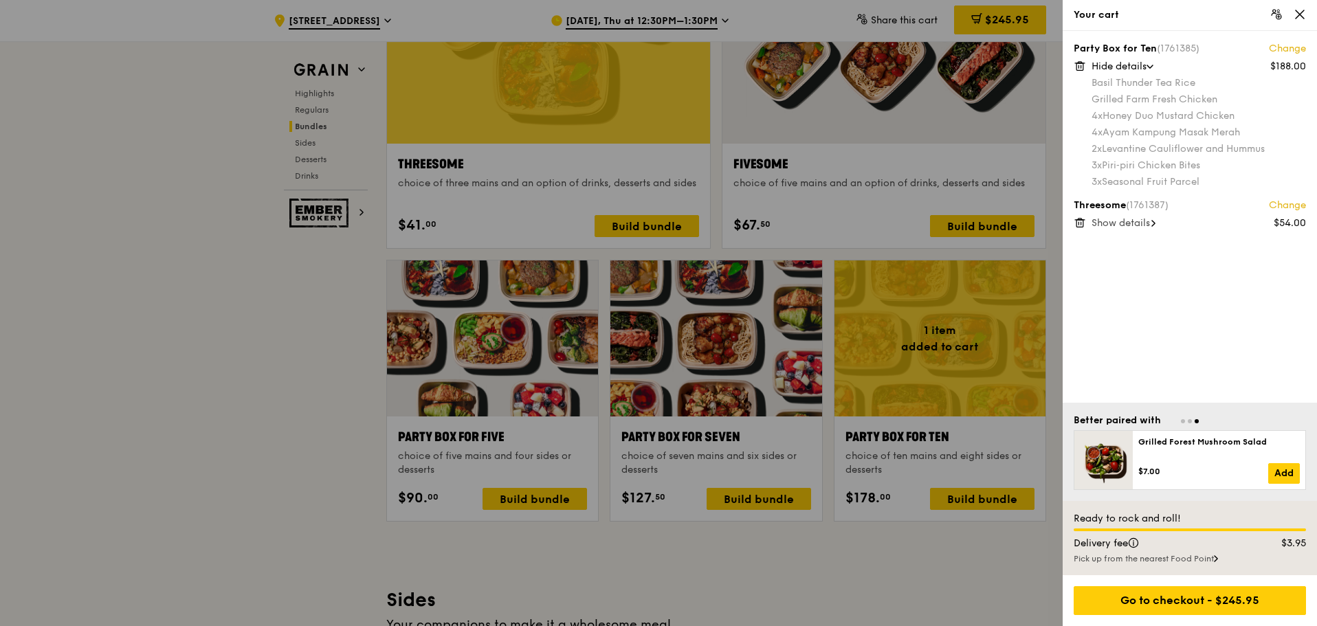
click at [1126, 225] on span "Show details" at bounding box center [1120, 223] width 58 height 12
click at [1133, 239] on div "3x Grilled Farm Fresh Chicken" at bounding box center [1198, 240] width 214 height 14
click at [1139, 179] on div "3x Seasonal Fruit Parcel" at bounding box center [1198, 182] width 214 height 14
click at [1144, 163] on div "3x Piri‑piri Chicken Bites" at bounding box center [1198, 166] width 214 height 14
click at [1150, 179] on div "3x Seasonal Fruit Parcel" at bounding box center [1198, 182] width 214 height 14
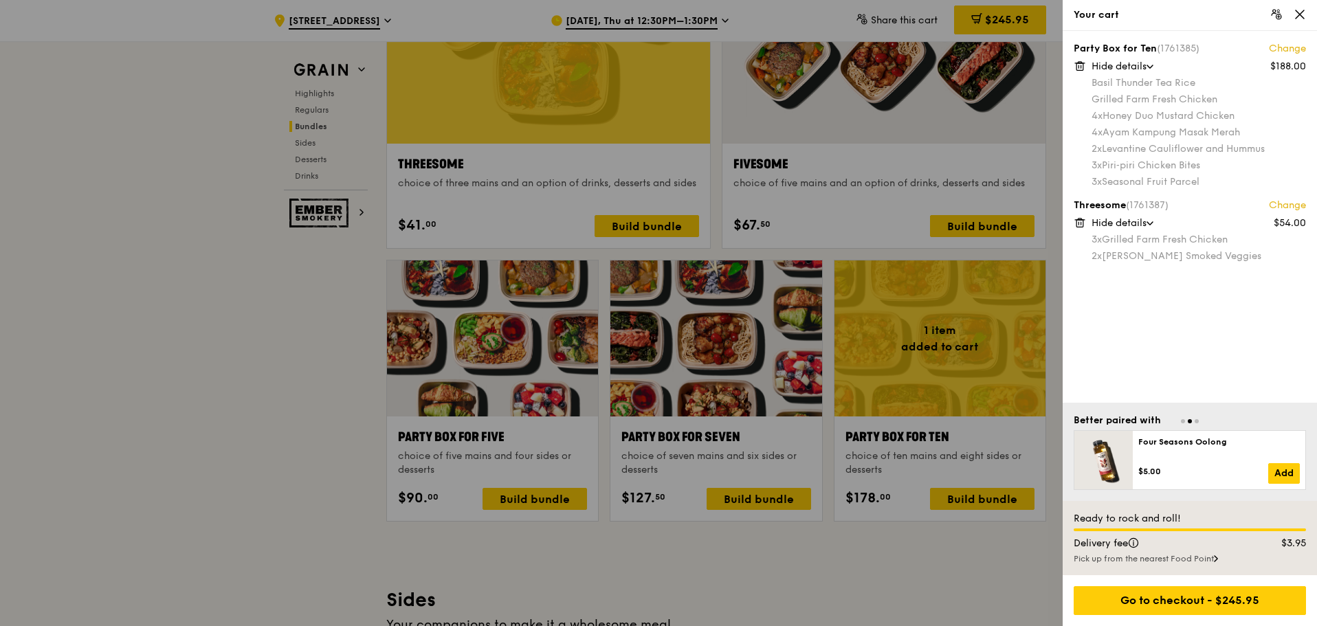
click at [1152, 163] on div "3x Piri‑piri Chicken Bites" at bounding box center [1198, 166] width 214 height 14
click at [1150, 179] on div "3x Seasonal Fruit Parcel" at bounding box center [1198, 182] width 214 height 14
click at [1150, 170] on div "3x Piri‑piri Chicken Bites" at bounding box center [1198, 166] width 214 height 14
click at [1147, 179] on div "3x Seasonal Fruit Parcel" at bounding box center [1198, 182] width 214 height 14
click at [1149, 166] on div "3x Piri‑piri Chicken Bites" at bounding box center [1198, 166] width 214 height 14
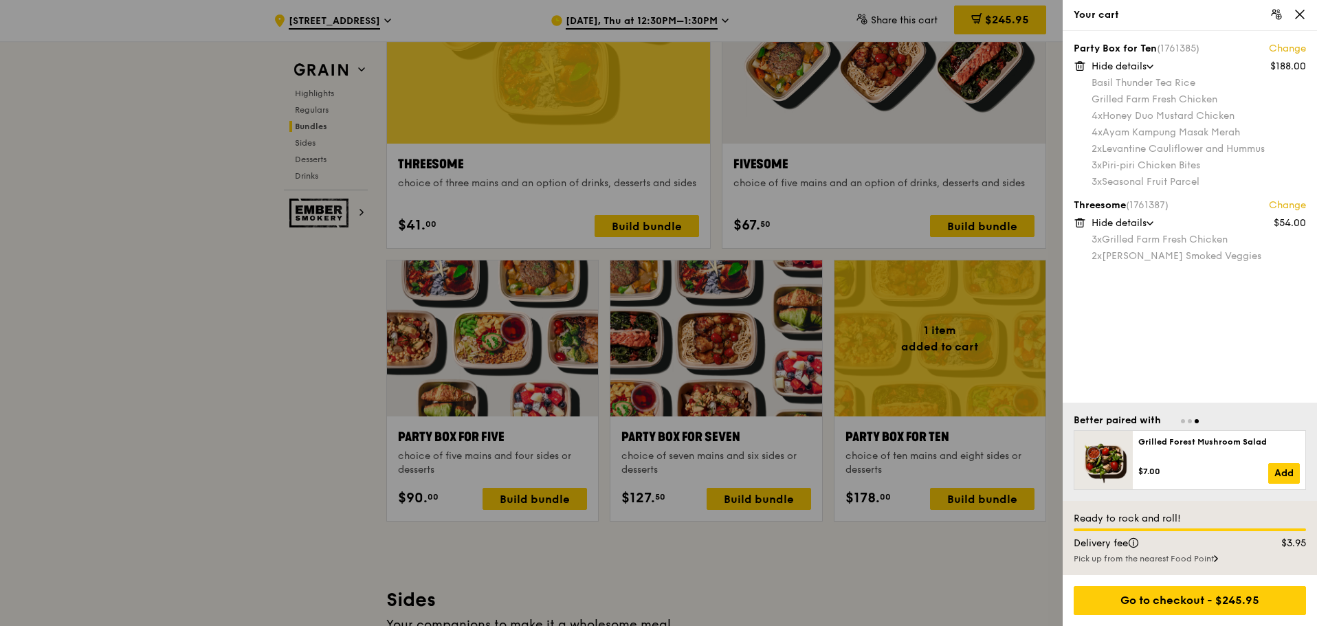
click at [1297, 12] on icon at bounding box center [1299, 14] width 8 height 8
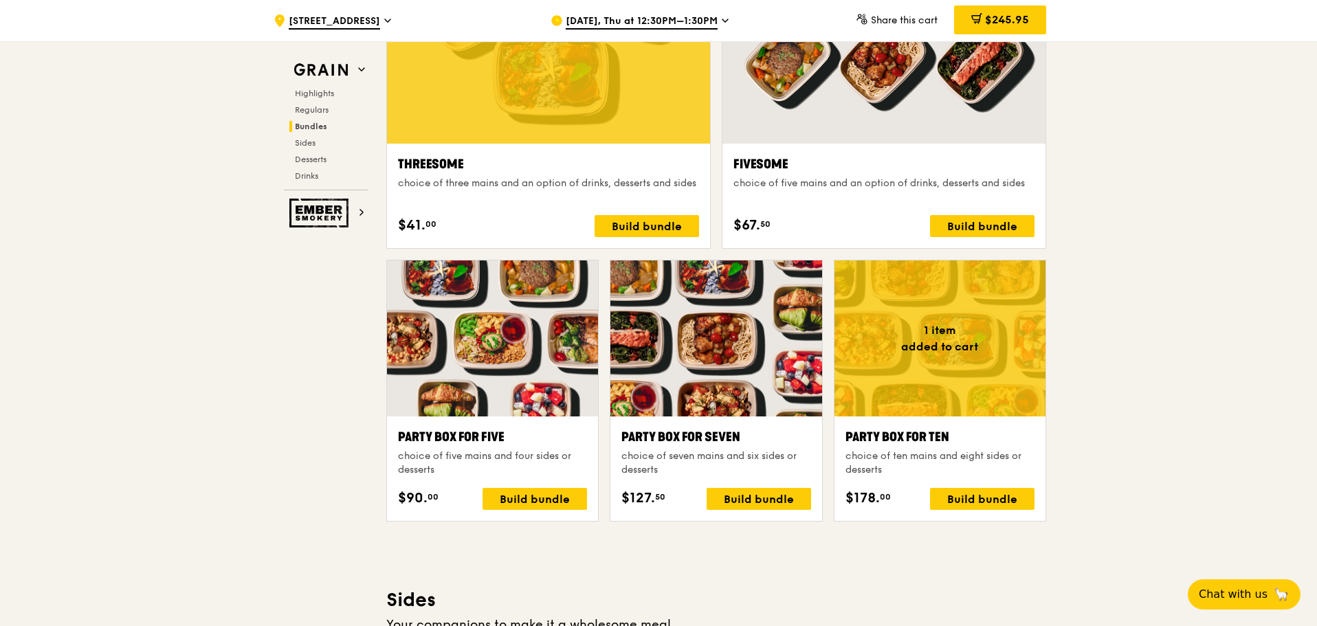
click at [1006, 23] on span "$245.95" at bounding box center [1007, 19] width 44 height 13
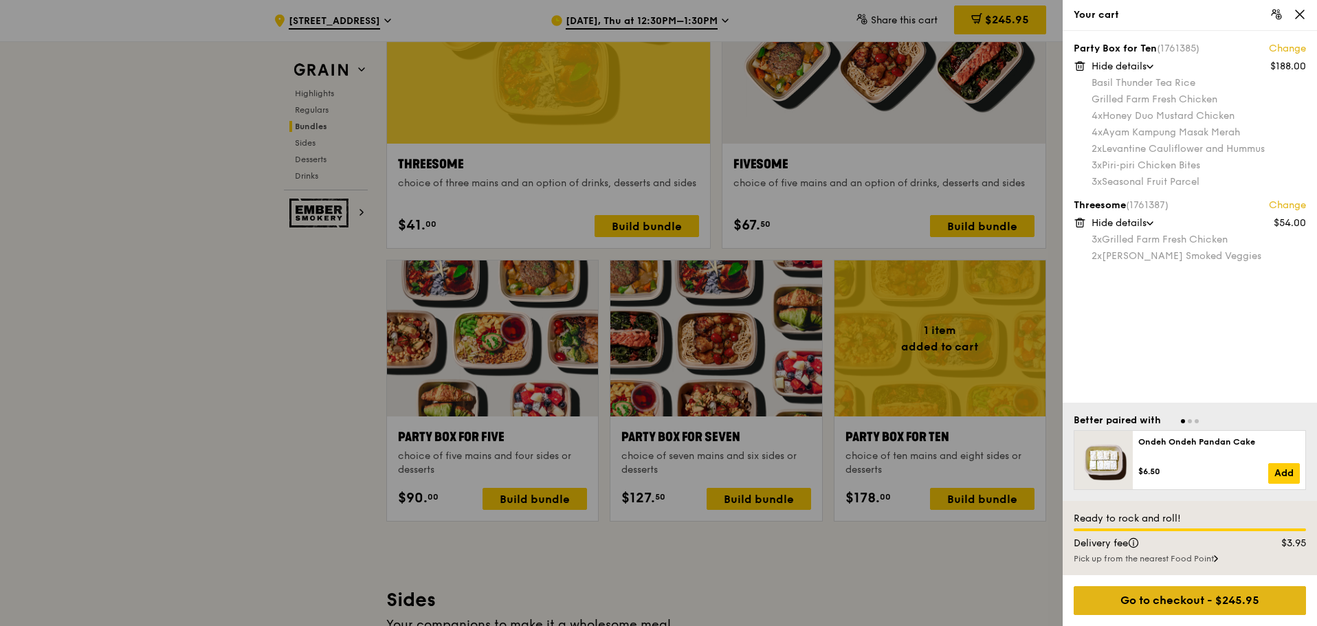
click at [1210, 599] on div "Go to checkout - $245.95" at bounding box center [1189, 600] width 232 height 29
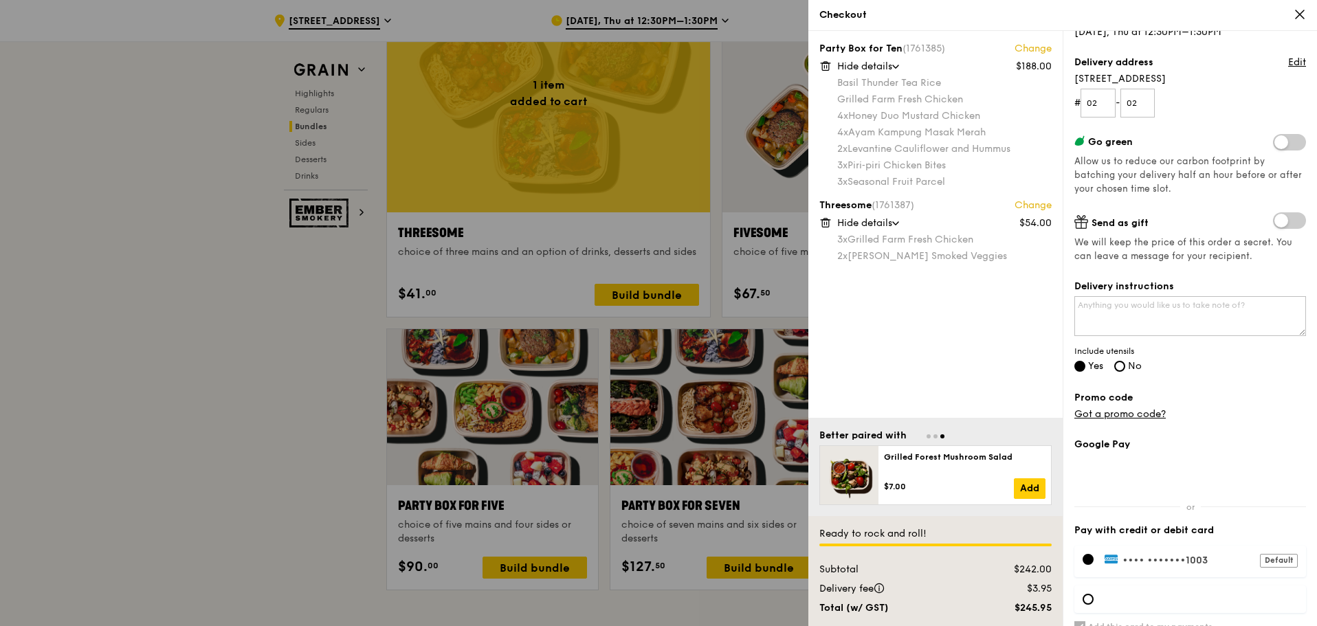
scroll to position [205, 0]
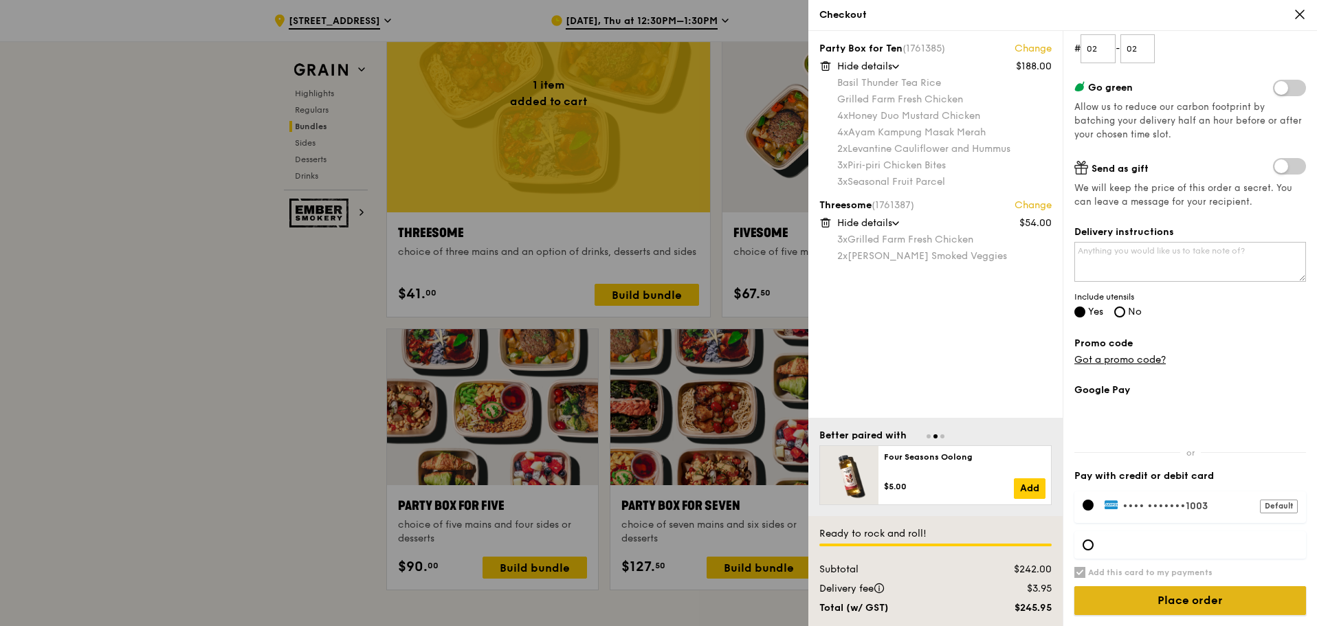
click at [1192, 601] on input "Place order" at bounding box center [1190, 600] width 232 height 29
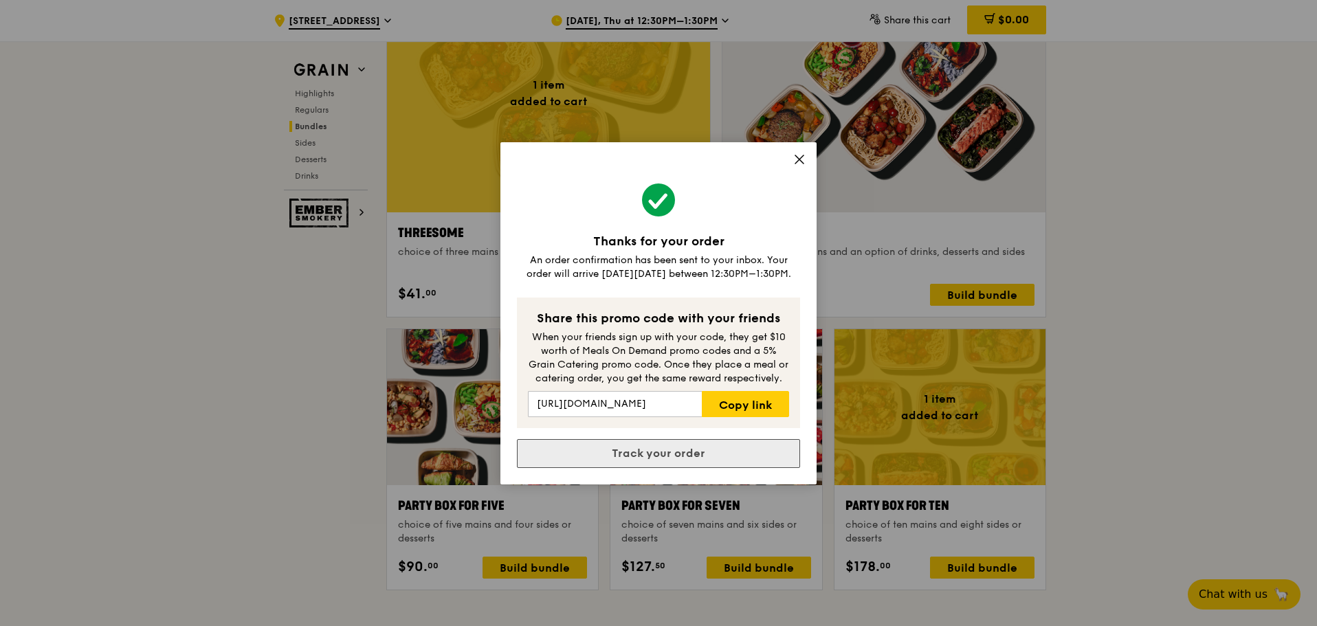
click at [706, 451] on link "Track your order" at bounding box center [658, 453] width 283 height 29
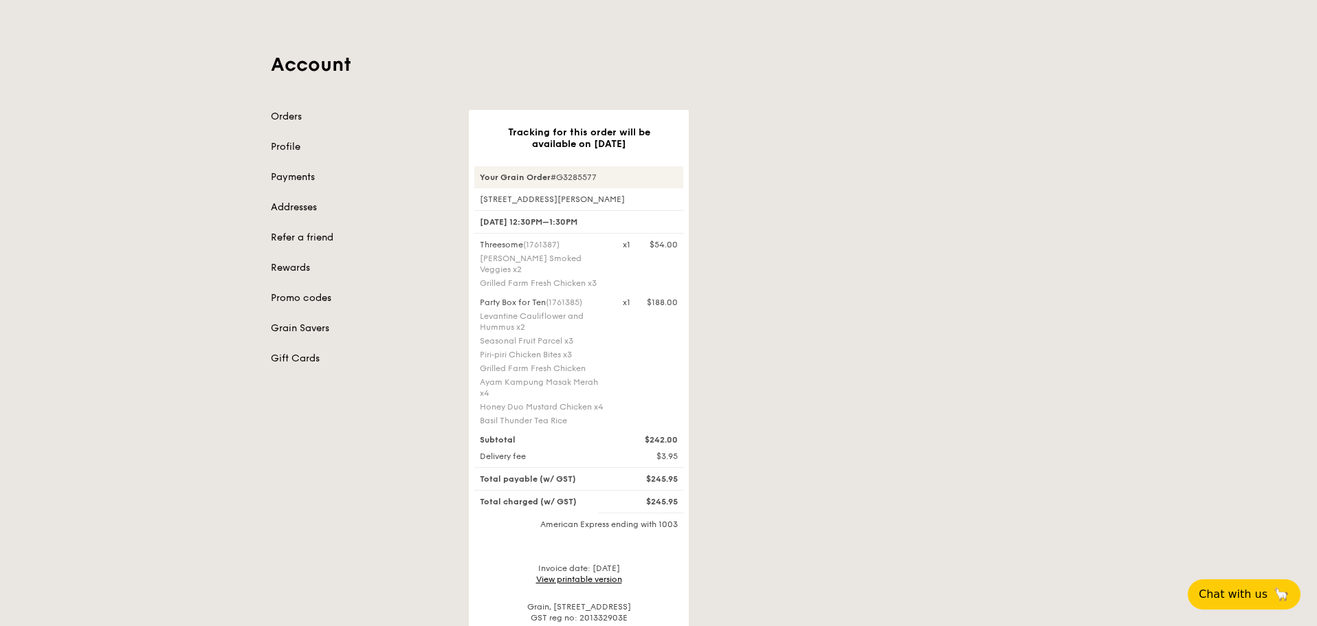
scroll to position [69, 0]
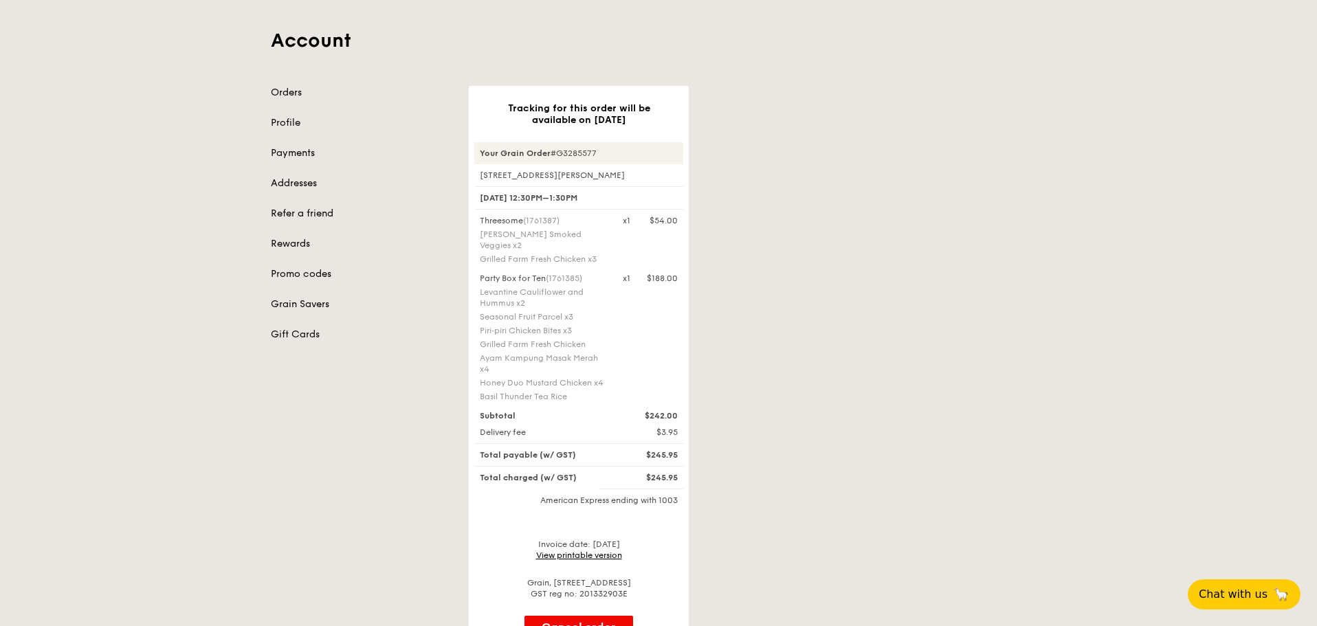
click at [598, 550] on link "View printable version" at bounding box center [579, 555] width 86 height 10
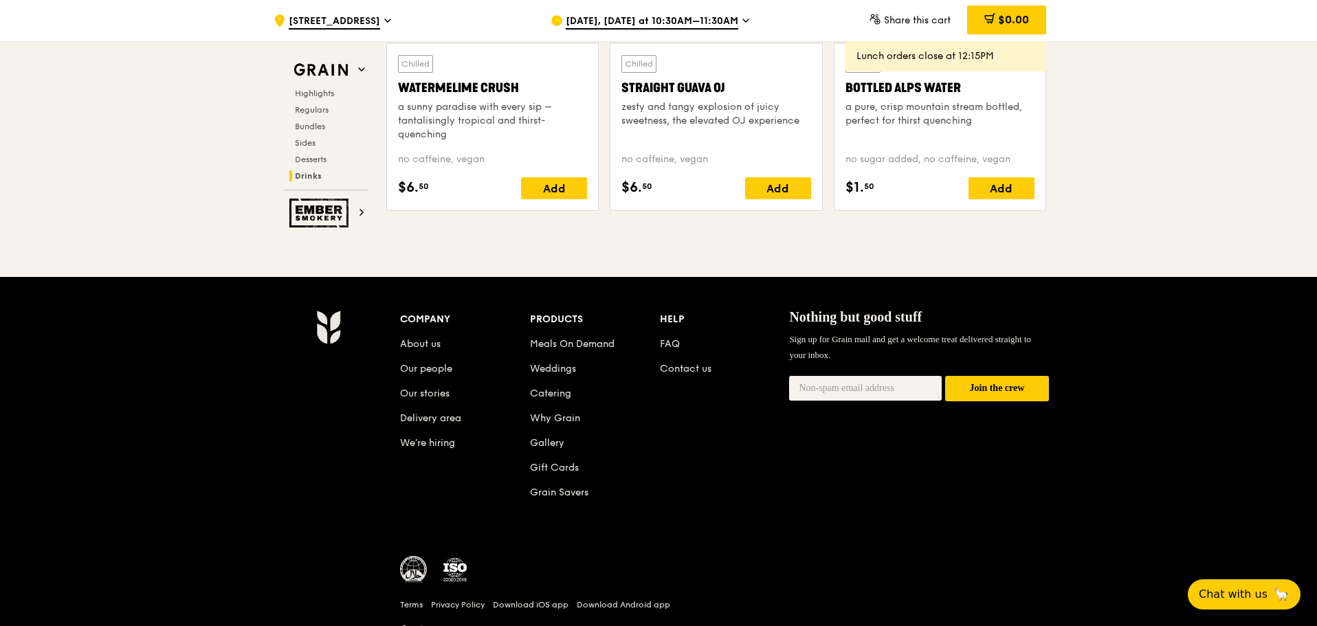
scroll to position [5542, 0]
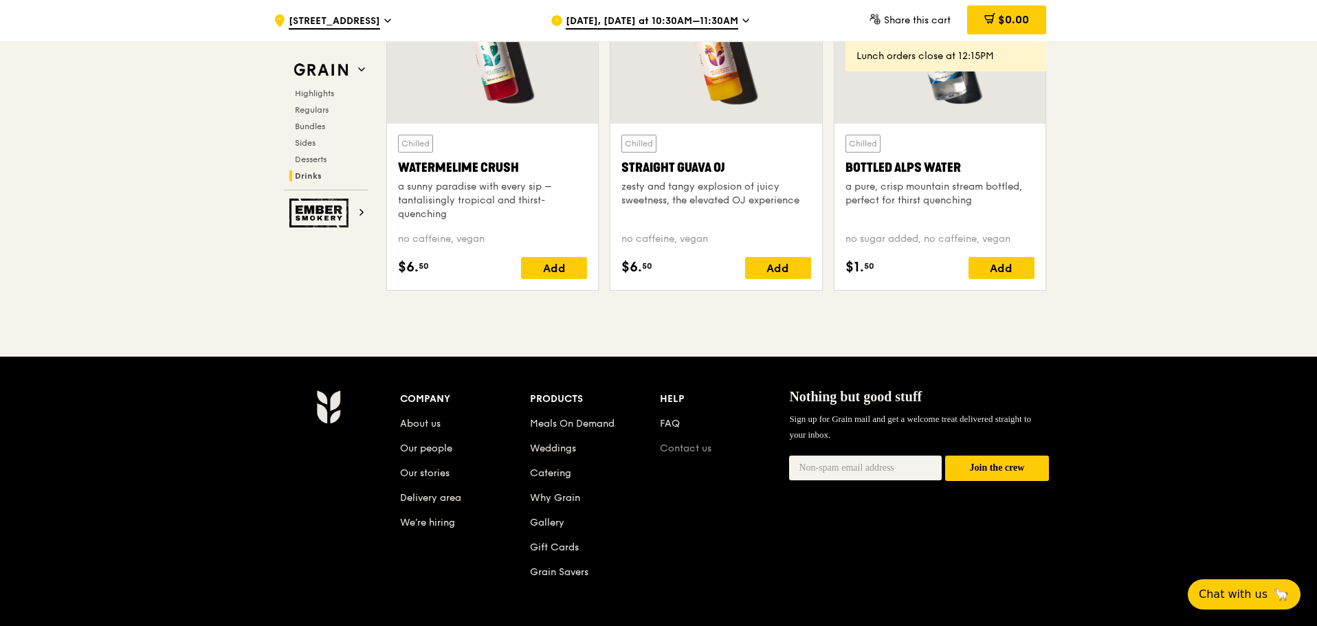
click at [677, 443] on link "Contact us" at bounding box center [686, 449] width 52 height 12
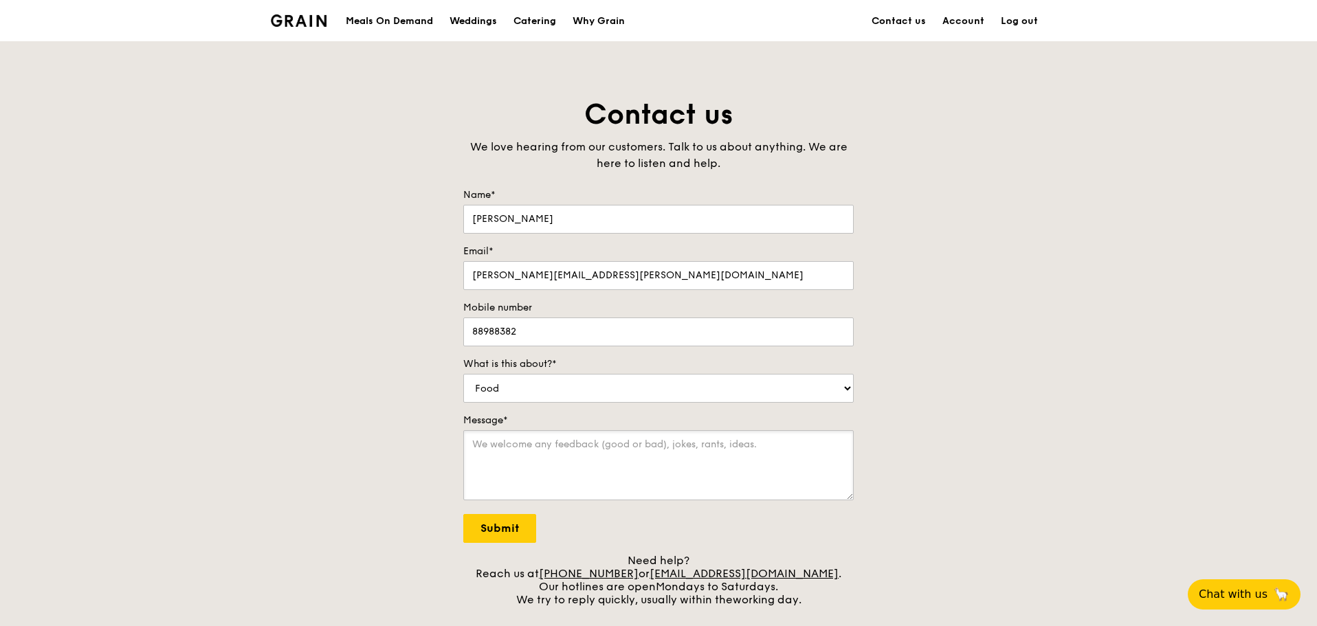
click at [601, 443] on textarea "Message*" at bounding box center [658, 465] width 390 height 70
click at [638, 469] on textarea "Message*" at bounding box center [658, 465] width 390 height 70
paste textarea "G3285577"
click at [770, 466] on textarea "Hi, I just placed an order #G3285577" at bounding box center [658, 465] width 390 height 70
click at [647, 442] on textarea "Hi, I just placed an order #G3285577 for this Thursday but" at bounding box center [658, 465] width 390 height 70
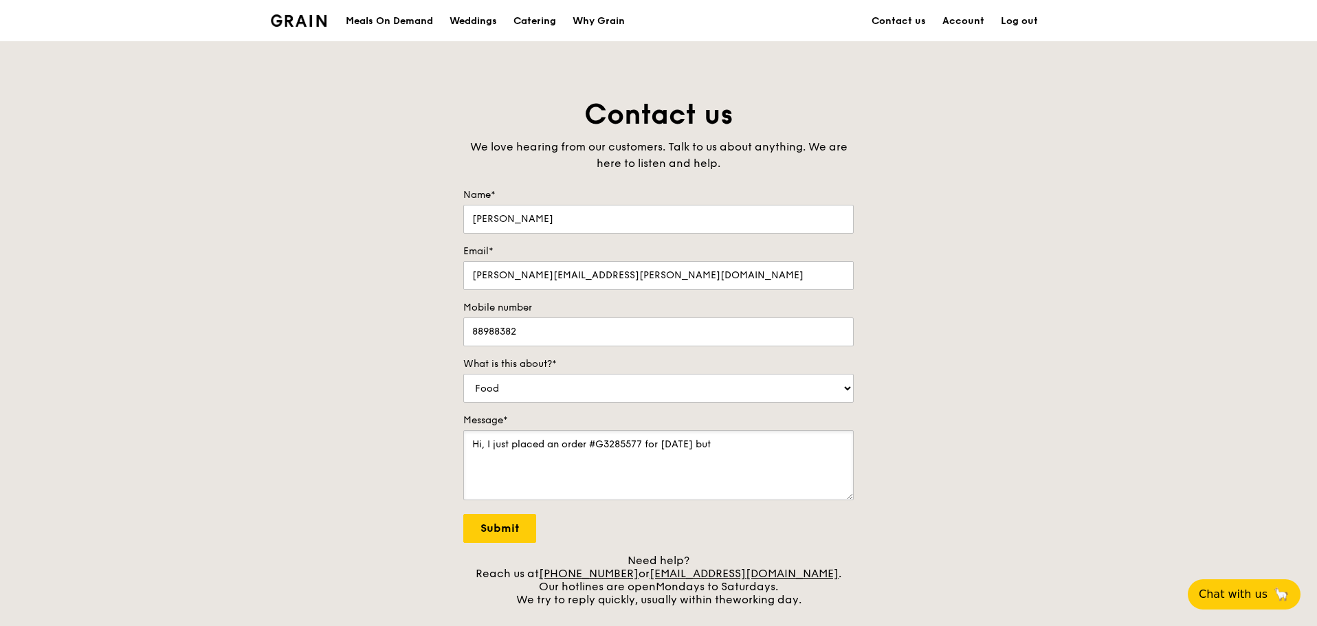
click at [658, 444] on textarea "Hi, I just placed an order #G3285577 for this Thursday but" at bounding box center [658, 465] width 390 height 70
click at [789, 434] on textarea "Hi, I just placed an order #G3285577 for this Thursday but" at bounding box center [658, 465] width 390 height 70
click at [727, 440] on textarea "Hi, I just placed an order #G3285577 for this Thursday but received" at bounding box center [658, 465] width 390 height 70
click at [737, 453] on textarea "Hi, I just placed an order #G3285577 for this Thursday for our customers but re…" at bounding box center [658, 465] width 390 height 70
click at [645, 449] on textarea "Hi, I just placed an order #G3285577 for this Thursday for our customers but re…" at bounding box center [658, 465] width 390 height 70
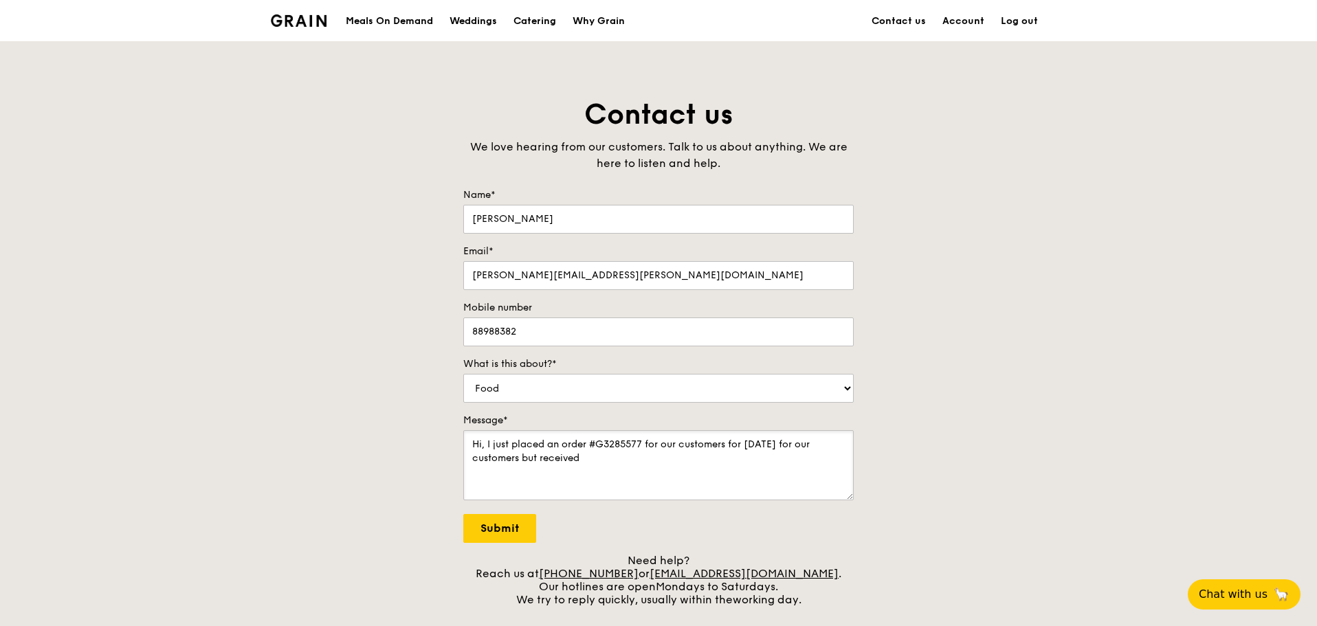
drag, startPoint x: 810, startPoint y: 442, endPoint x: 841, endPoint y: 482, distance: 50.4
click at [841, 482] on textarea "Hi, I just placed an order #G3285577 for our customers for this Thursday for ou…" at bounding box center [658, 465] width 390 height 70
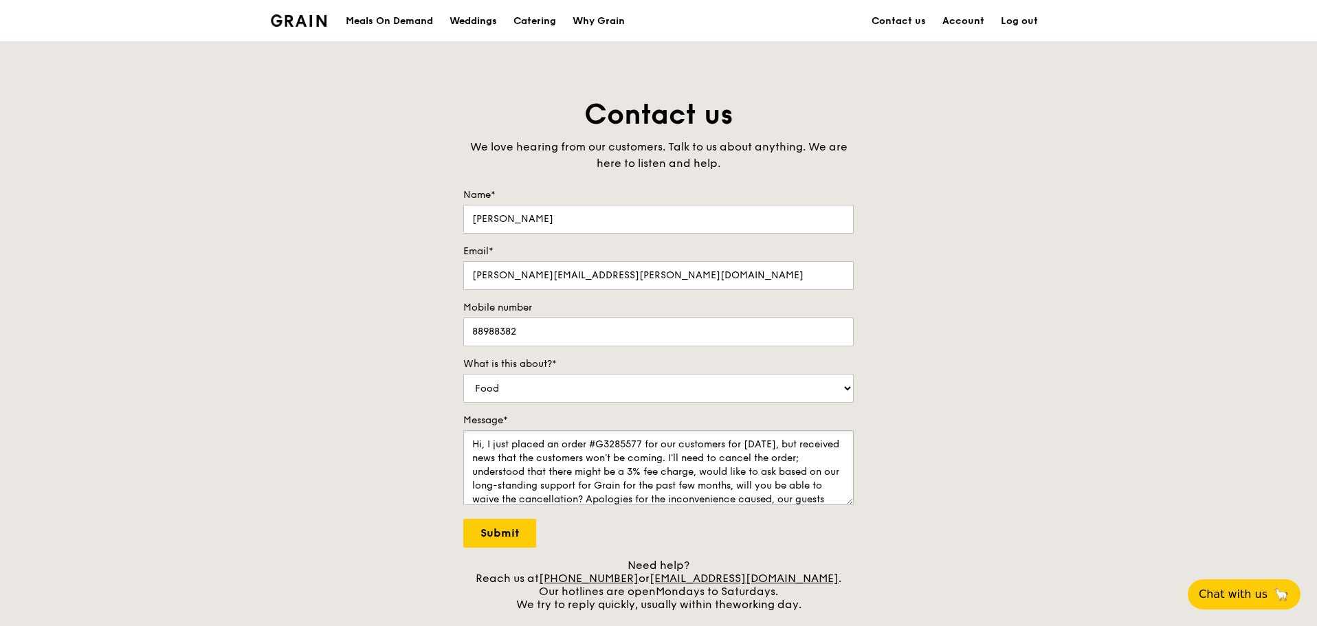
drag, startPoint x: 851, startPoint y: 498, endPoint x: 857, endPoint y: 549, distance: 51.8
click at [857, 549] on div "Contact us We love hearing from our customers. Talk to us about anything. We ar…" at bounding box center [658, 353] width 412 height 515
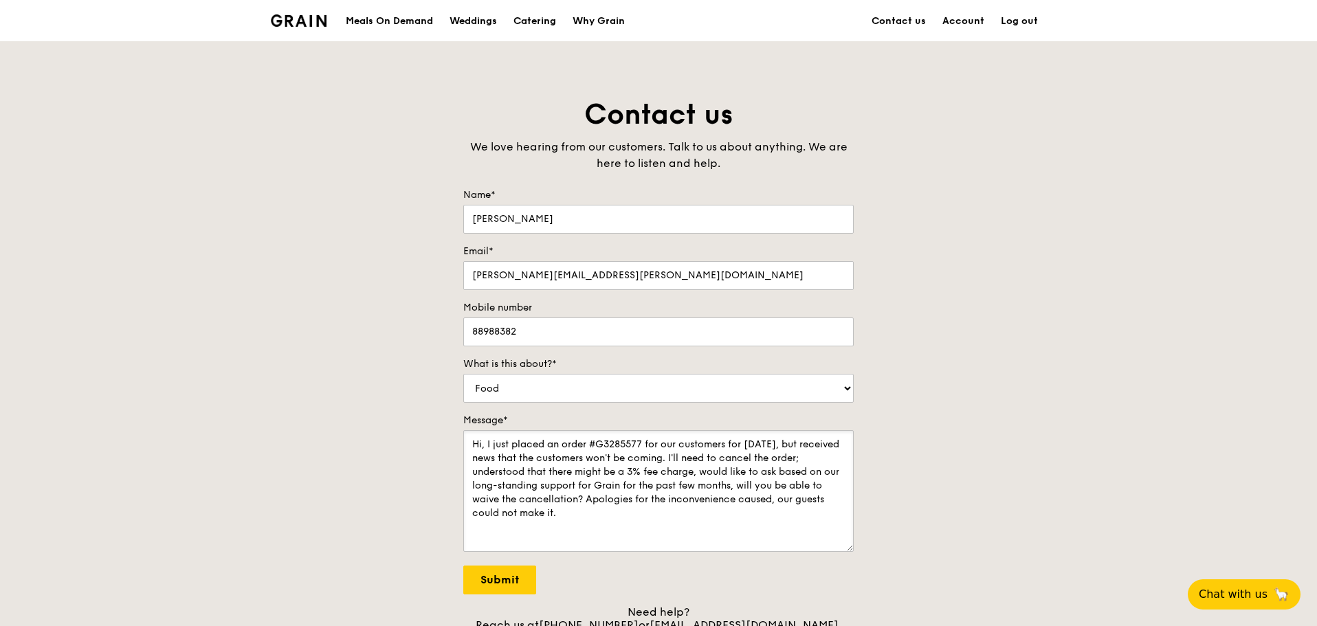
click at [759, 506] on textarea "Hi, I just placed an order #G3285577 for our customers for this Thursday, but r…" at bounding box center [658, 491] width 390 height 122
type textarea "Hi, I just placed an order #G3285577 for our customers for this Thursday, but r…"
click at [906, 438] on div "Contact us We love hearing from our customers. Talk to us about anything. We ar…" at bounding box center [658, 376] width 1317 height 561
click at [860, 383] on div "Contact us We love hearing from our customers. Talk to us about anything. We ar…" at bounding box center [658, 376] width 412 height 561
click at [801, 397] on select "Food Service Billing/Payment Catering Others" at bounding box center [658, 388] width 390 height 29
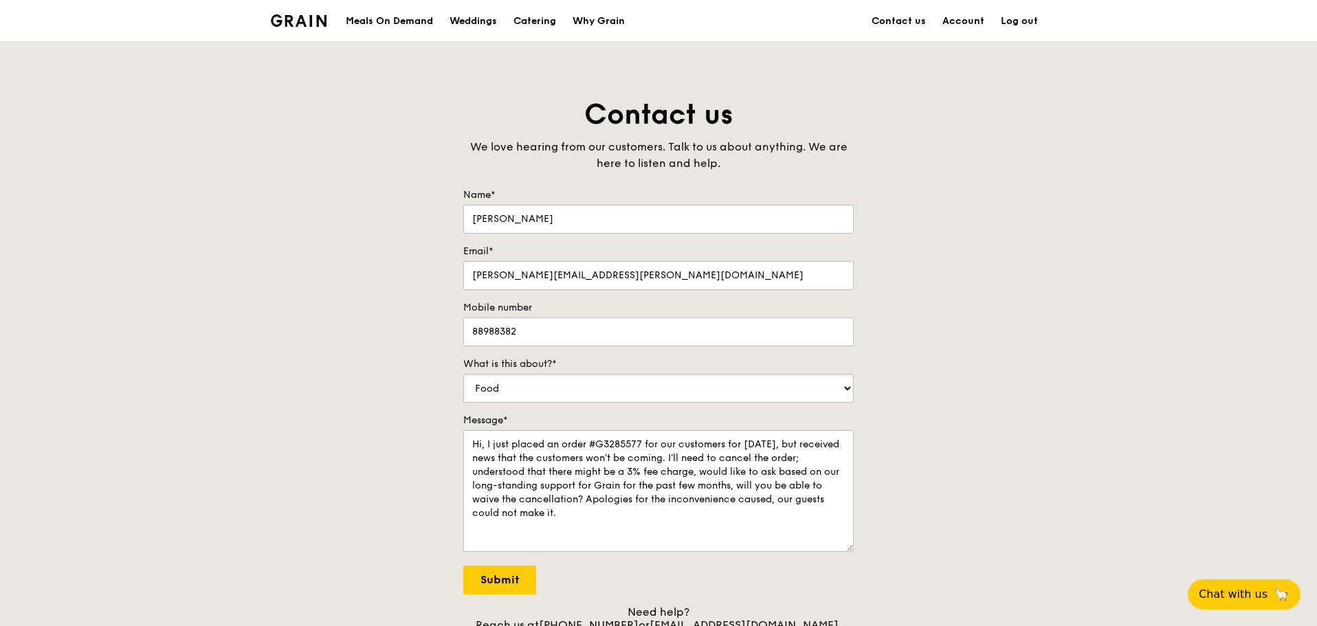
select select "Others"
click at [463, 374] on select "Food Service Billing/Payment Catering Others" at bounding box center [658, 388] width 390 height 29
click at [1001, 424] on div "Contact us We love hearing from our customers. Talk to us about anything. We ar…" at bounding box center [658, 376] width 1317 height 561
drag, startPoint x: 706, startPoint y: 455, endPoint x: 673, endPoint y: 454, distance: 33.0
click at [673, 454] on textarea "Hi, I just placed an order #G3285577 for our customers for this Thursday, but r…" at bounding box center [658, 491] width 390 height 122
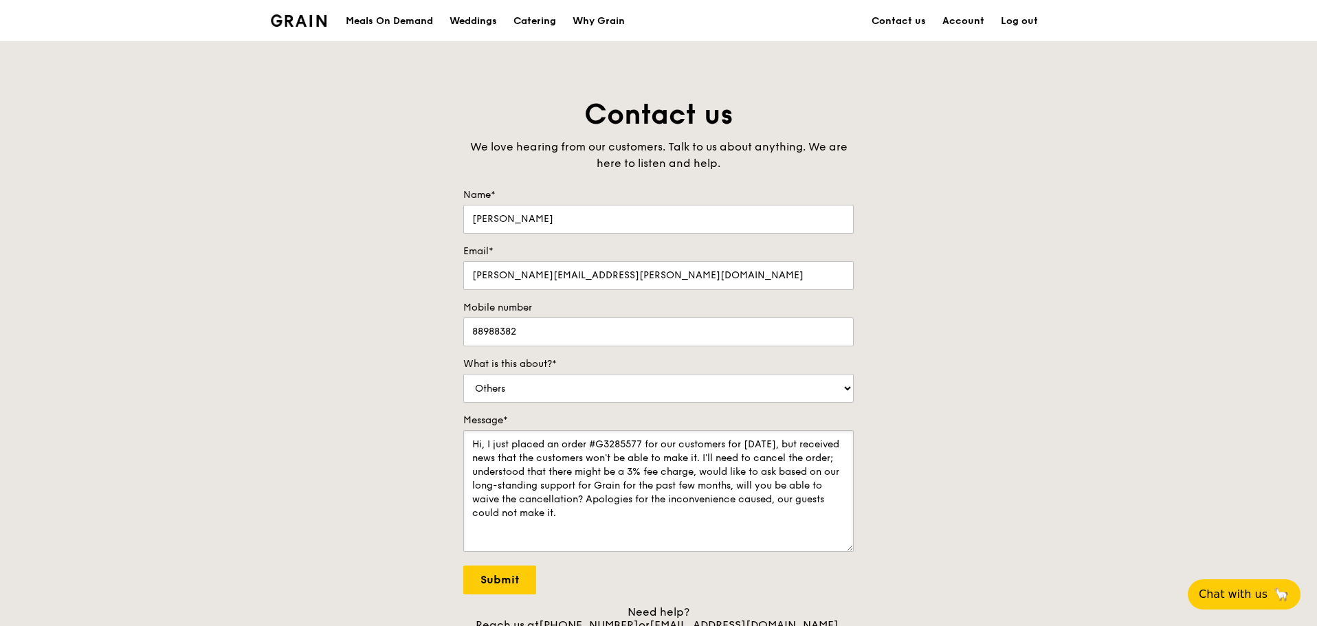
click at [476, 457] on textarea "Hi, I just placed an order #G3285577 for our customers for this Thursday, but r…" at bounding box center [658, 491] width 390 height 122
click at [731, 459] on textarea "Hi, I just placed an order #G3285577 for our customers for this Thursday, but a…" at bounding box center [658, 491] width 390 height 122
click at [635, 458] on textarea "Hi, I just placed an order #G3285577 for our customers for this Thursday, but a…" at bounding box center [658, 491] width 390 height 122
click at [770, 464] on textarea "Hi, I just placed an order #G3285577 for our customers for this Thursday, but a…" at bounding box center [658, 491] width 390 height 122
click at [812, 472] on textarea "Hi, I just placed an order #G3285577 for our customers for this Thursday, but a…" at bounding box center [658, 491] width 390 height 122
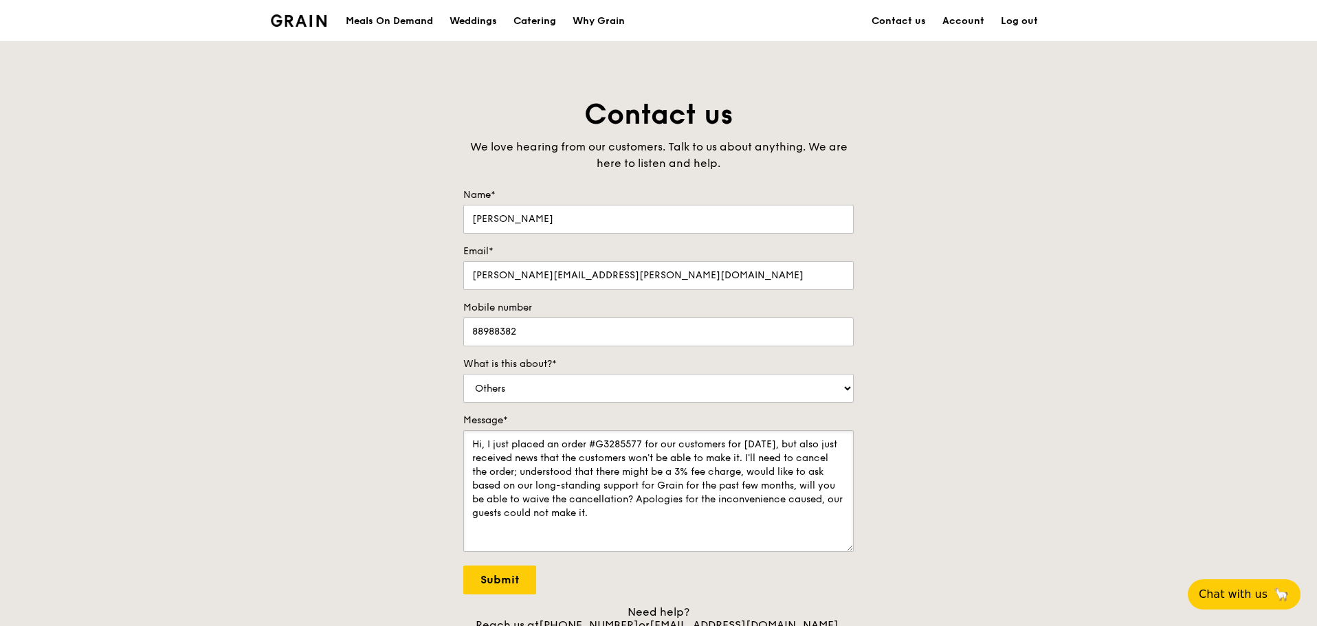
click at [755, 498] on textarea "Hi, I just placed an order #G3285577 for our customers for this Thursday, but a…" at bounding box center [658, 491] width 390 height 122
click at [700, 497] on textarea "Hi, I just placed an order #G3285577 for our customers for this Thursday, but a…" at bounding box center [658, 491] width 390 height 122
click at [739, 474] on textarea "Hi, I just placed an order #G3285577 for our customers for this Thursday, but a…" at bounding box center [658, 491] width 390 height 122
click at [770, 494] on textarea "Hi, I just placed an order #G3285577 for our customers for this Thursday, but a…" at bounding box center [658, 491] width 390 height 122
click at [828, 487] on textarea "Hi, I just placed an order #G3285577 for our customers for this Thursday, but a…" at bounding box center [658, 491] width 390 height 122
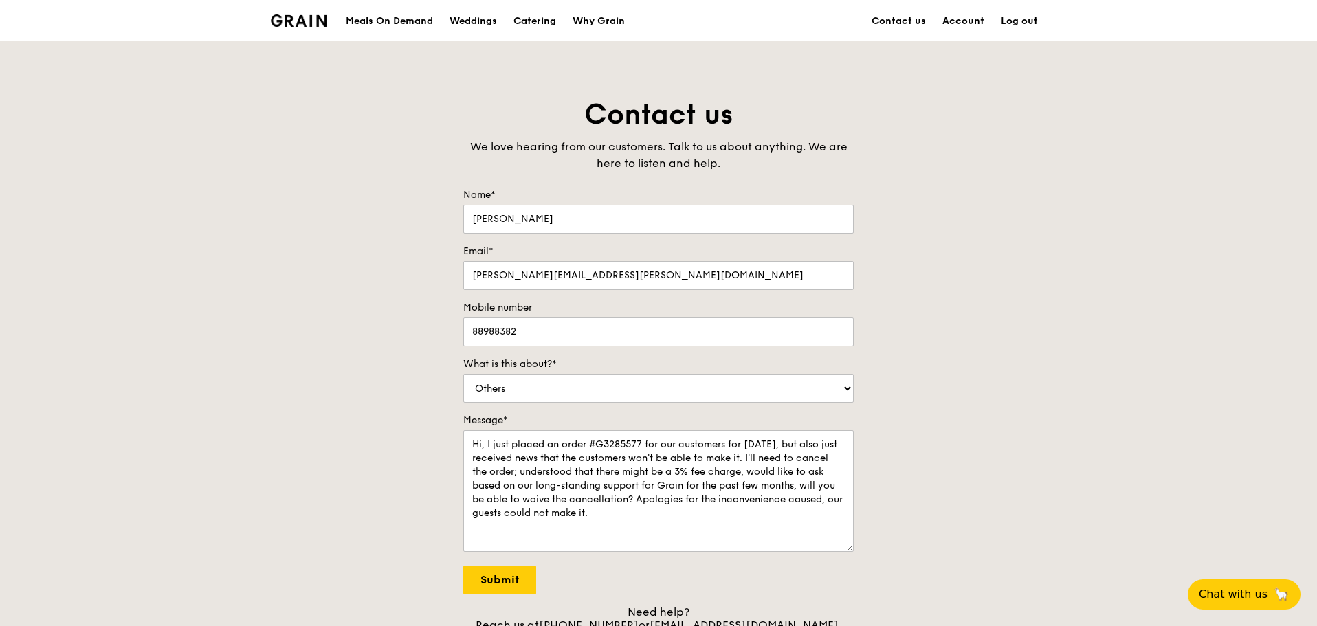
click at [974, 465] on div "Contact us We love hearing from our customers. Talk to us about anything. We ar…" at bounding box center [658, 376] width 1317 height 561
click at [788, 495] on textarea "Hi, I just placed an order #G3285577 for our customers for this Thursday, but a…" at bounding box center [658, 491] width 390 height 122
click at [827, 486] on textarea "Hi, I just placed an order #G3285577 for our customers for this Thursday, but a…" at bounding box center [658, 491] width 390 height 122
click at [783, 462] on textarea "Hi, I just placed an order #G3285577 for our customers for this Thursday, but a…" at bounding box center [658, 491] width 390 height 122
click at [770, 509] on textarea "Hi, I just placed an order #G3285577 for our customers for this Thursday, but a…" at bounding box center [658, 491] width 390 height 122
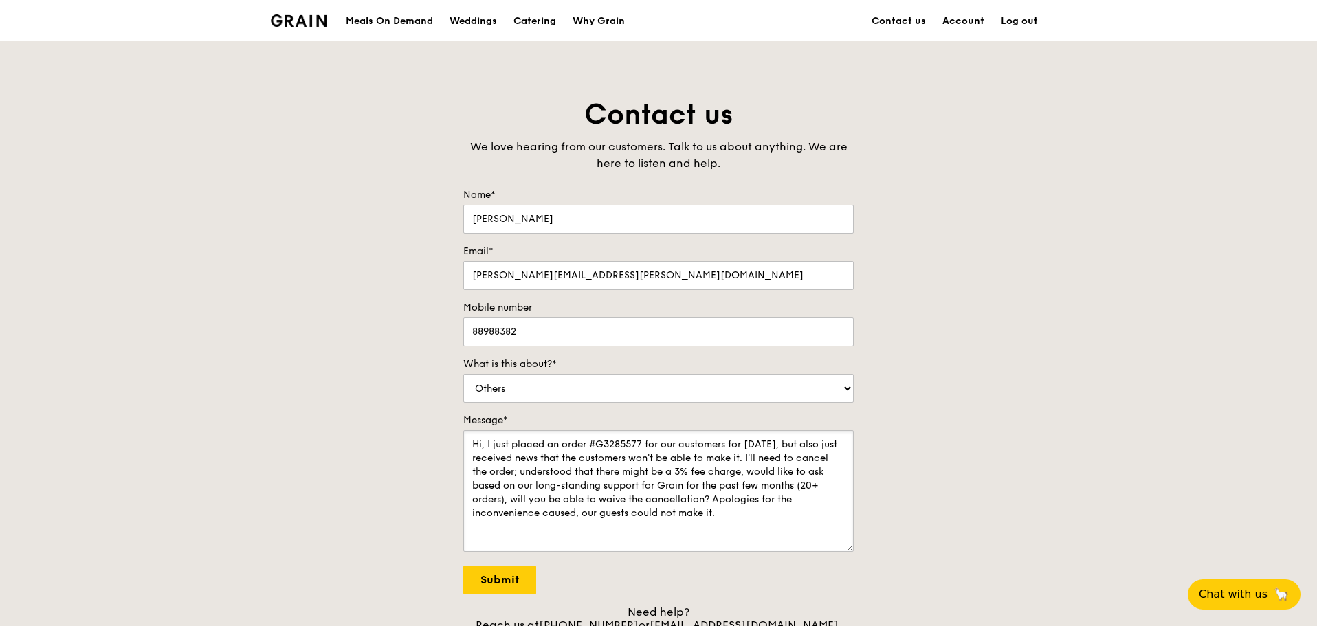
click at [763, 490] on textarea "Hi, I just placed an order #G3285577 for our customers for this Thursday, but a…" at bounding box center [658, 491] width 390 height 122
click at [774, 517] on textarea "Hi, I just placed an order #G3285577 for our customers for this Thursday, but a…" at bounding box center [658, 491] width 390 height 122
click at [584, 512] on textarea "Hi, I just placed an order #G3285577 for our customers for this Thursday, but a…" at bounding box center [658, 491] width 390 height 122
click at [762, 509] on textarea "Hi, I just placed an order #G3285577 for our customers for this Thursday, but a…" at bounding box center [658, 491] width 390 height 122
click at [581, 456] on textarea "Hi, I just placed an order #G3285577 for our customers for this Thursday, but a…" at bounding box center [658, 491] width 390 height 122
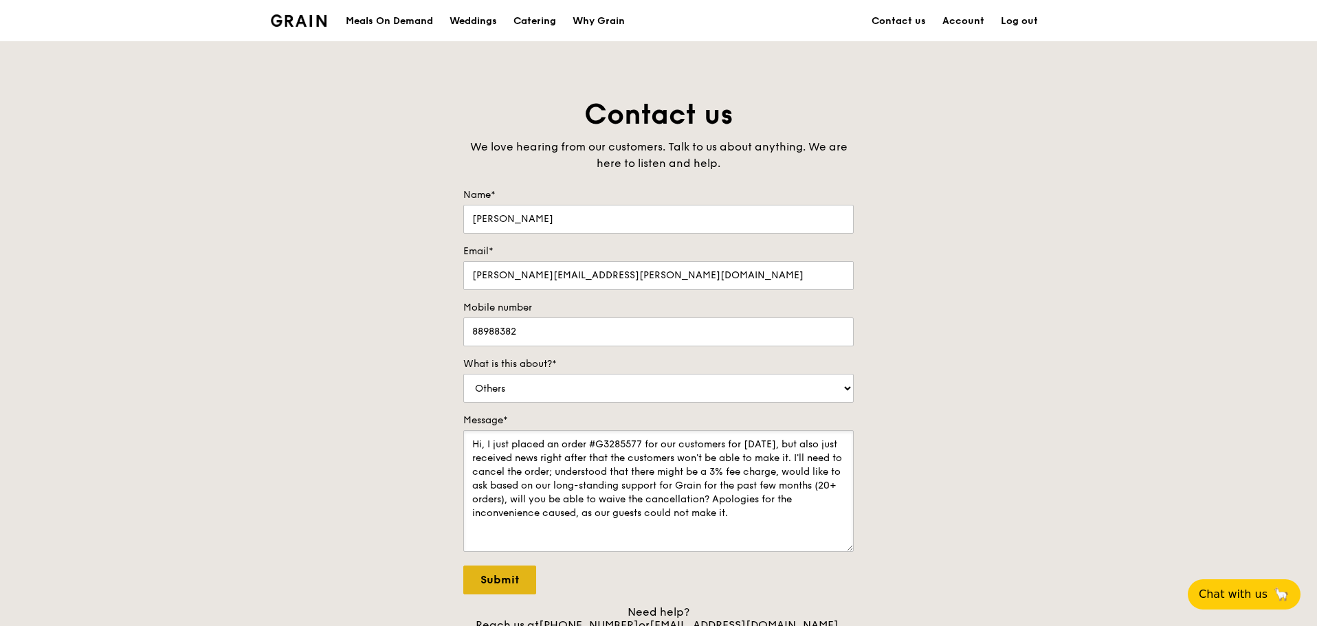
type textarea "Hi, I just placed an order #G3285577 for our customers for this Thursday, but a…"
click at [506, 575] on input "Submit" at bounding box center [499, 580] width 73 height 29
select select "Food"
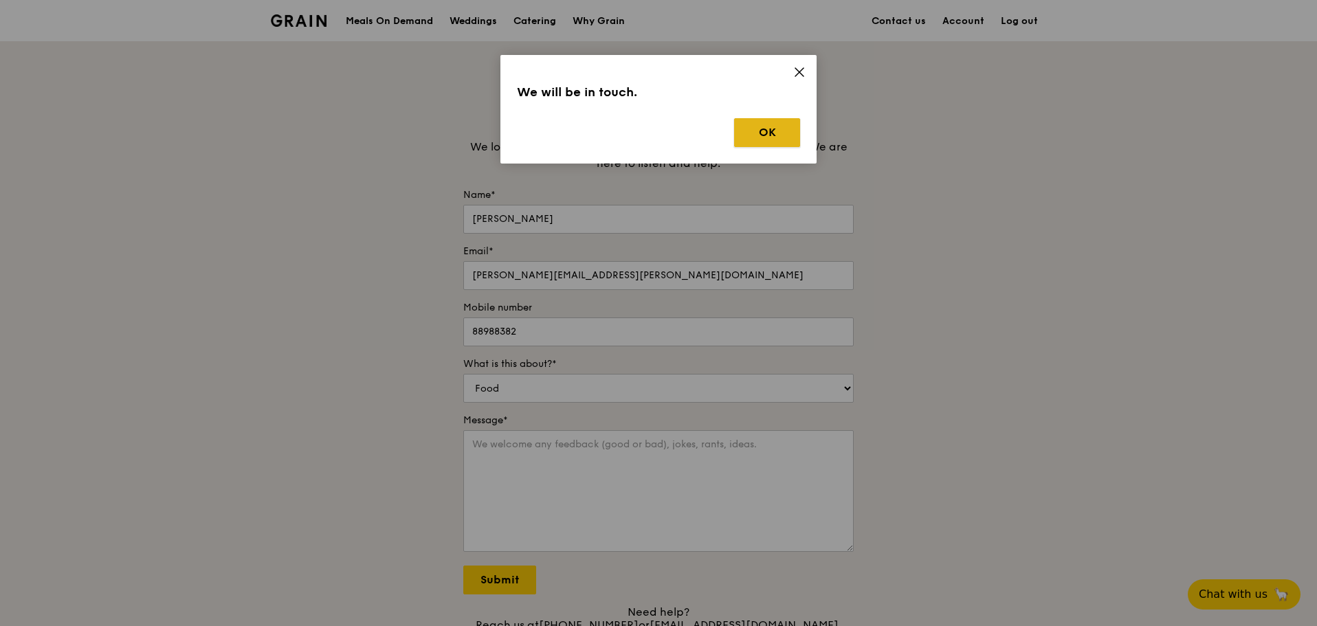
click at [765, 131] on button "OK" at bounding box center [767, 132] width 66 height 29
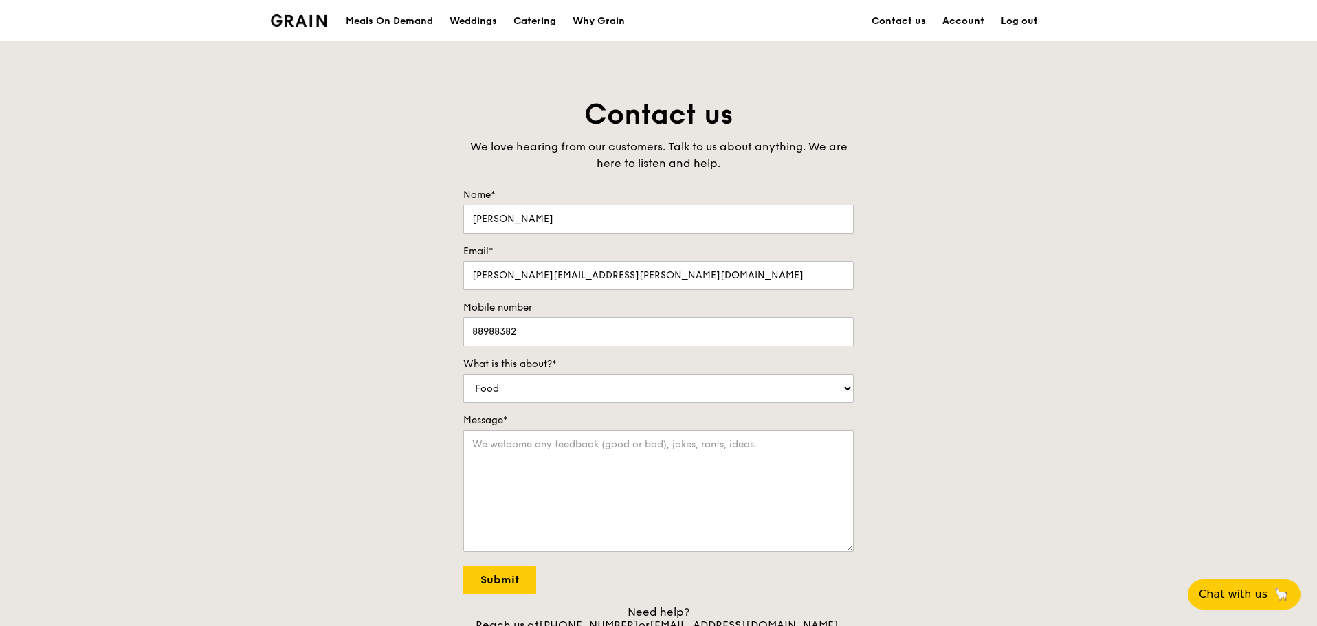
click at [1110, 216] on div "Contact us We love hearing from our customers. Talk to us about anything. We ar…" at bounding box center [658, 376] width 1317 height 561
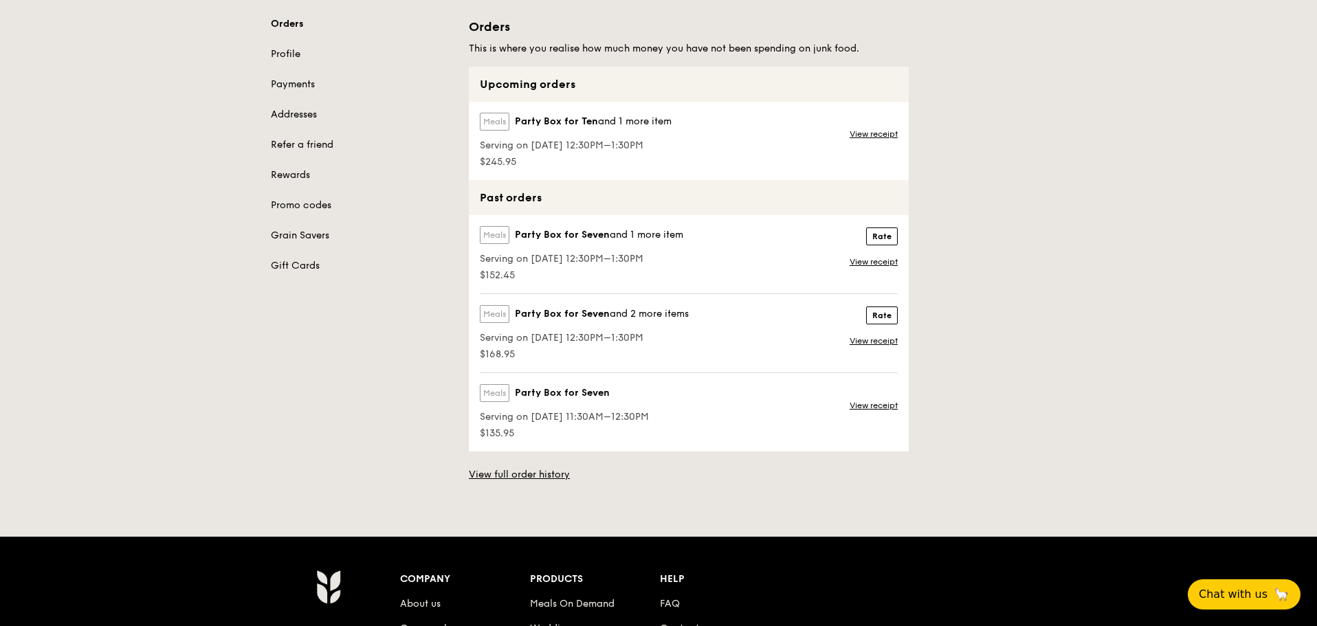
scroll to position [69, 0]
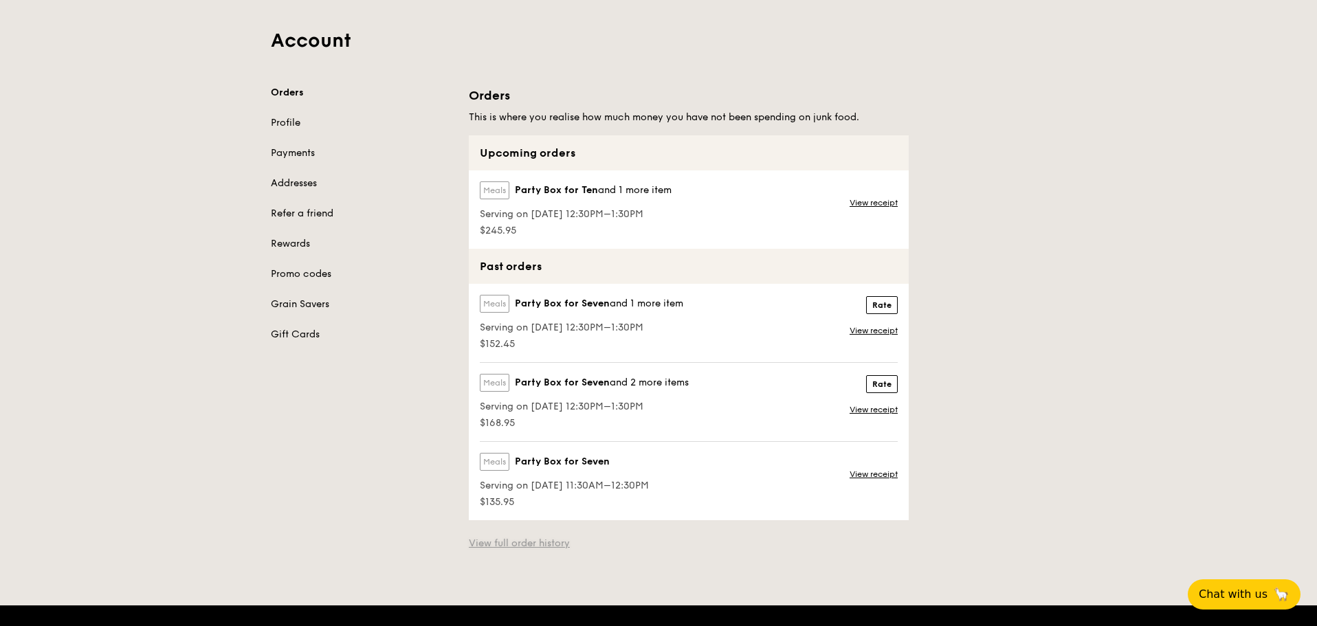
click at [520, 550] on link "View full order history" at bounding box center [519, 544] width 101 height 14
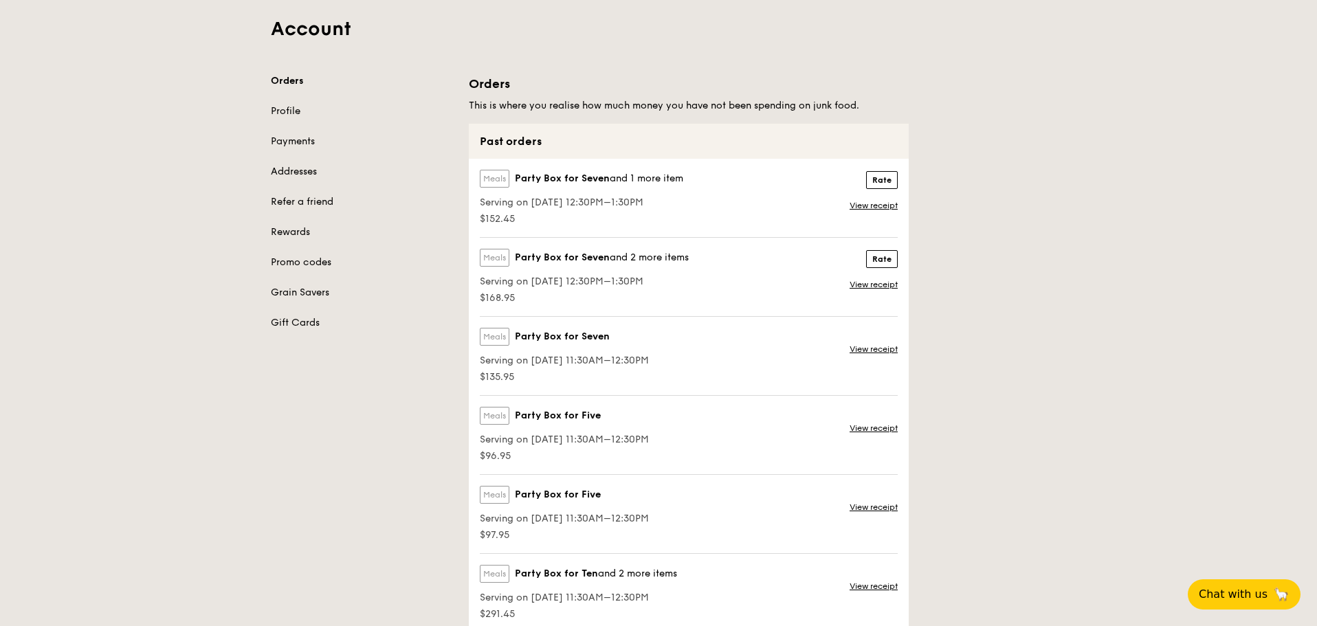
scroll to position [65, 0]
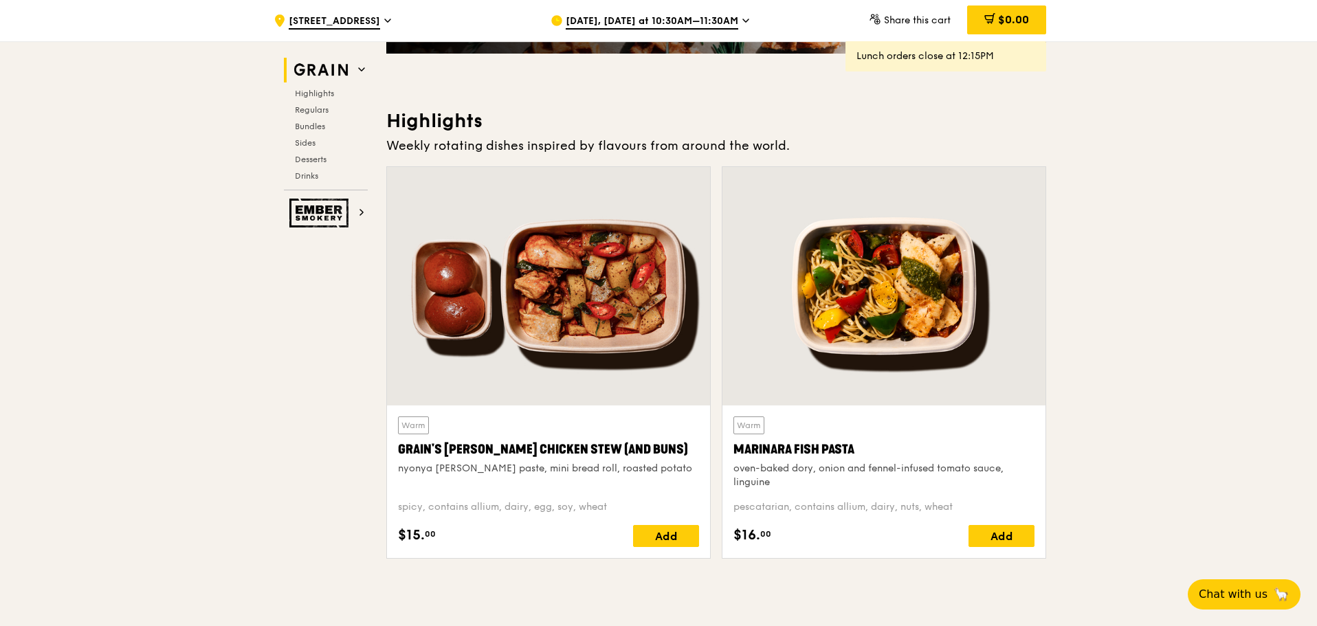
scroll to position [344, 0]
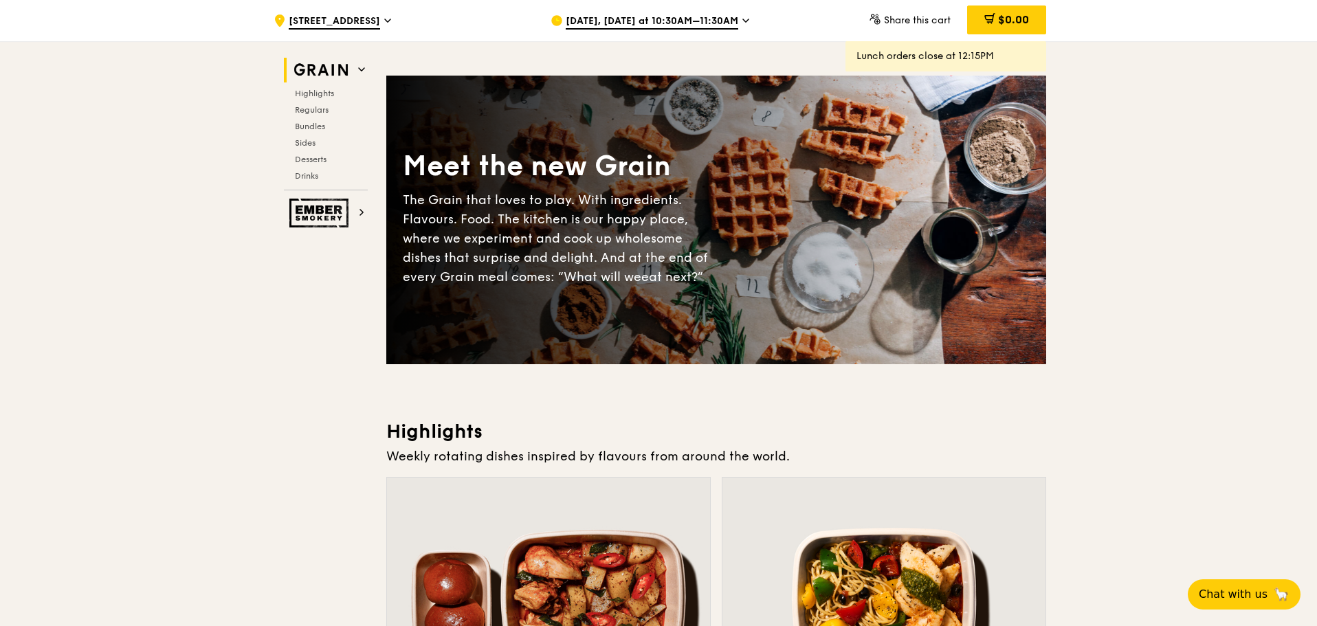
scroll to position [0, 0]
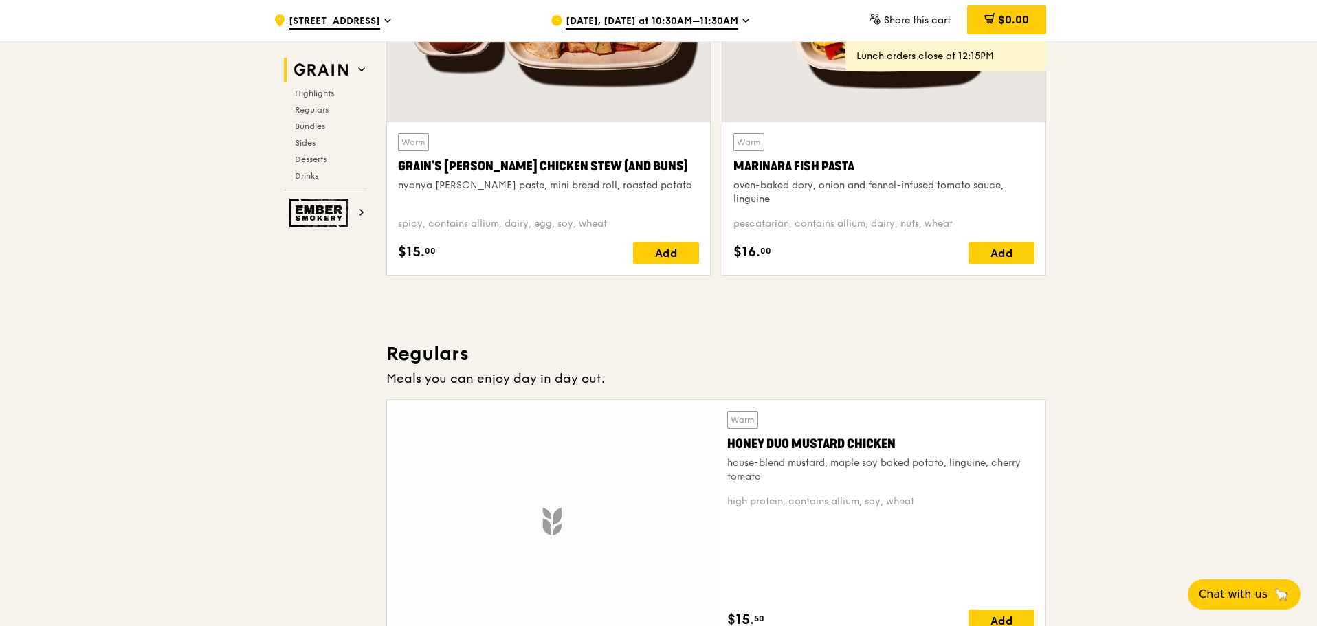
scroll to position [687, 0]
